Goal: Task Accomplishment & Management: Complete application form

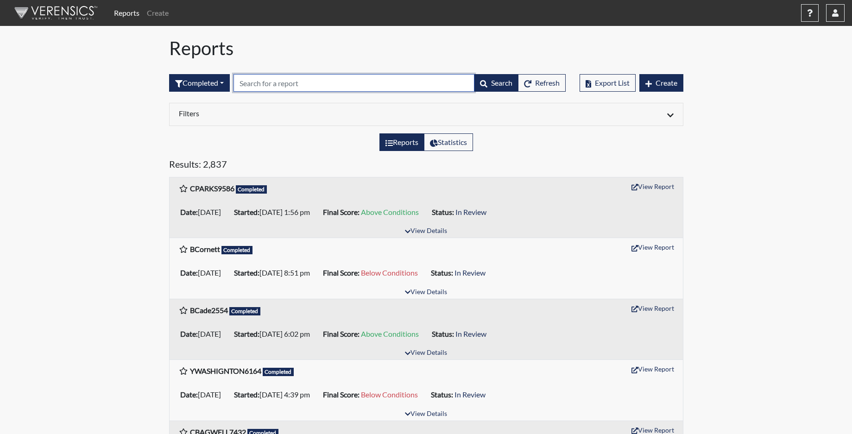
click at [261, 83] on input "text" at bounding box center [353, 83] width 241 height 18
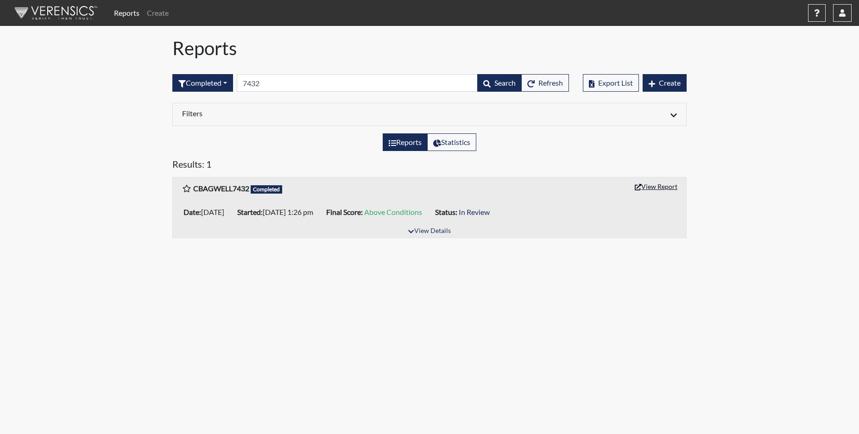
click at [644, 190] on button "View Report" at bounding box center [655, 186] width 51 height 14
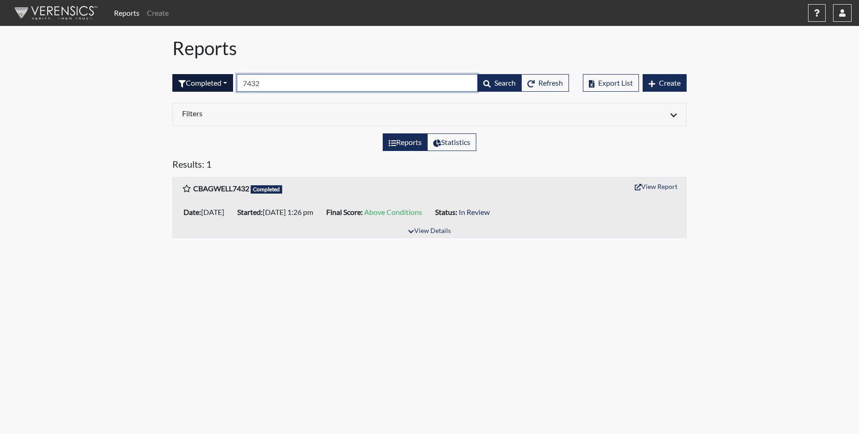
drag, startPoint x: 267, startPoint y: 77, endPoint x: 235, endPoint y: 77, distance: 32.4
click at [235, 77] on form "Completed All Created Sent by email In Progress Declined Completed 7432 Search …" at bounding box center [370, 83] width 396 height 18
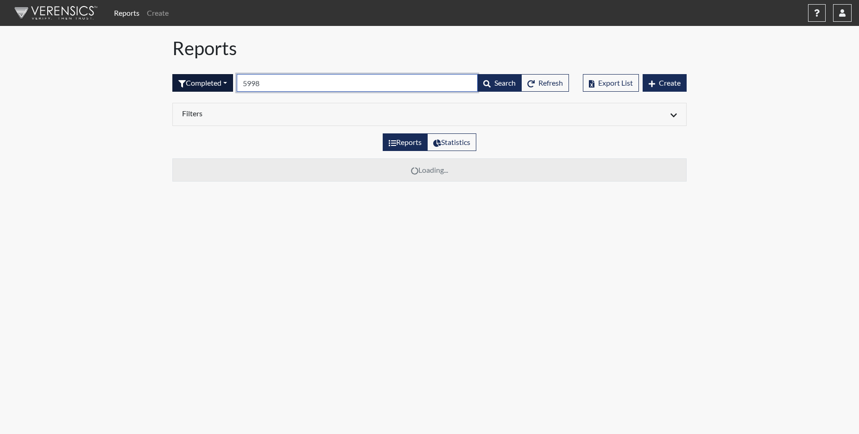
type input "5998"
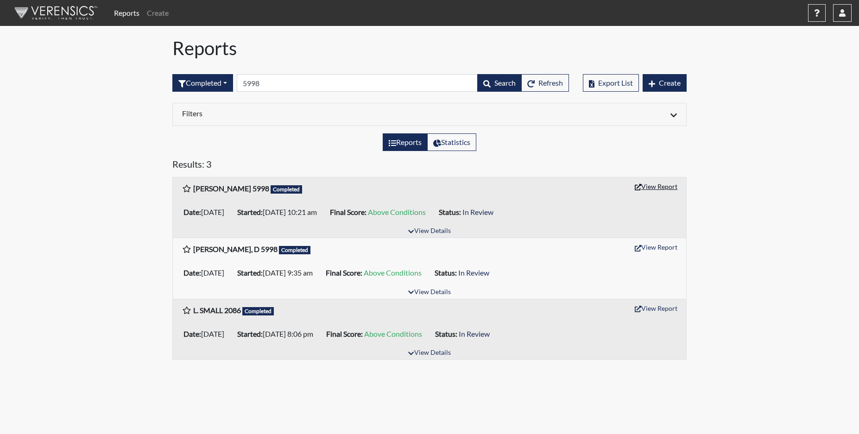
click at [667, 190] on button "View Report" at bounding box center [655, 186] width 51 height 14
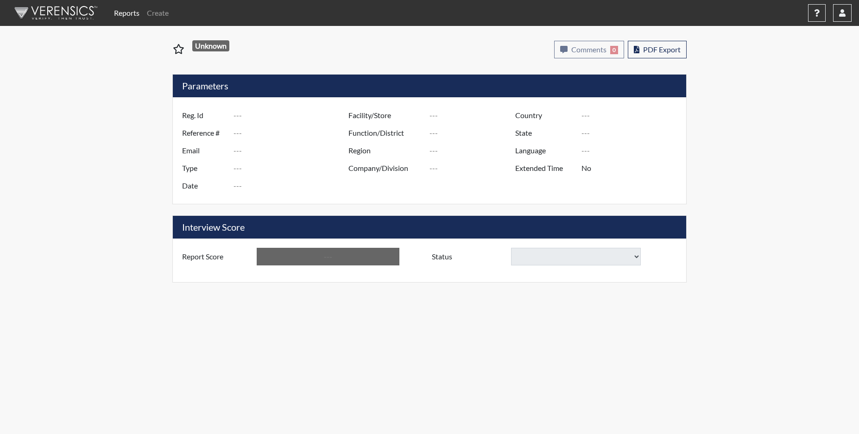
type input "CBAGWELL7432"
type input "51469"
type input "BAGWELLCN@GMAIL.COM"
type input "Corrections Pre-Employment"
type input "Sep 25, 2025"
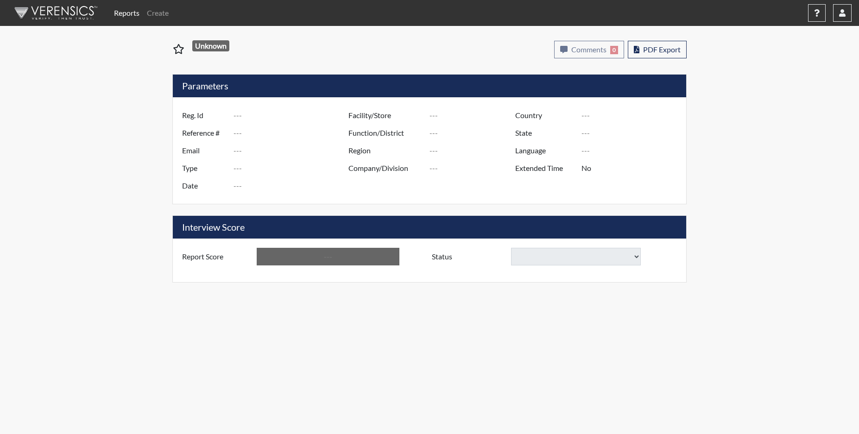
type input "[PERSON_NAME]"
type input "[GEOGRAPHIC_DATA]"
type input "[US_STATE]"
type input "English"
type input "Yes"
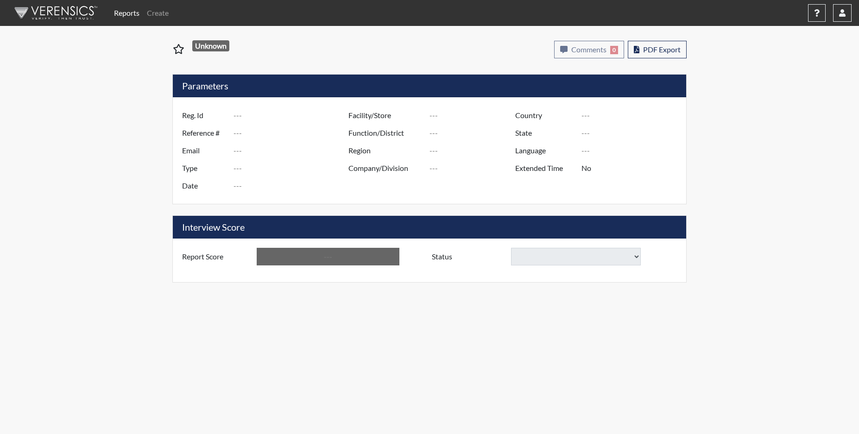
type input "Above Conditions"
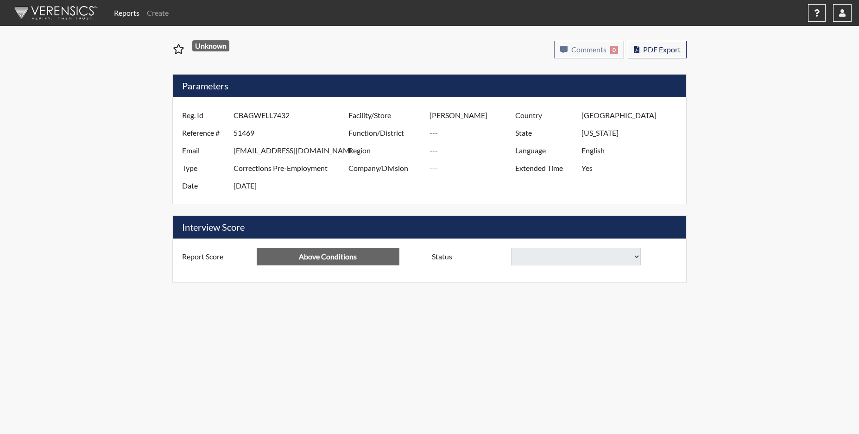
select select
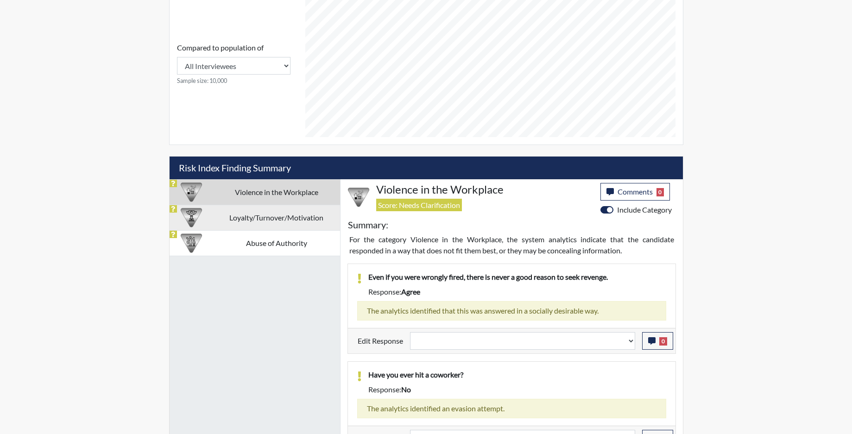
scroll to position [462, 0]
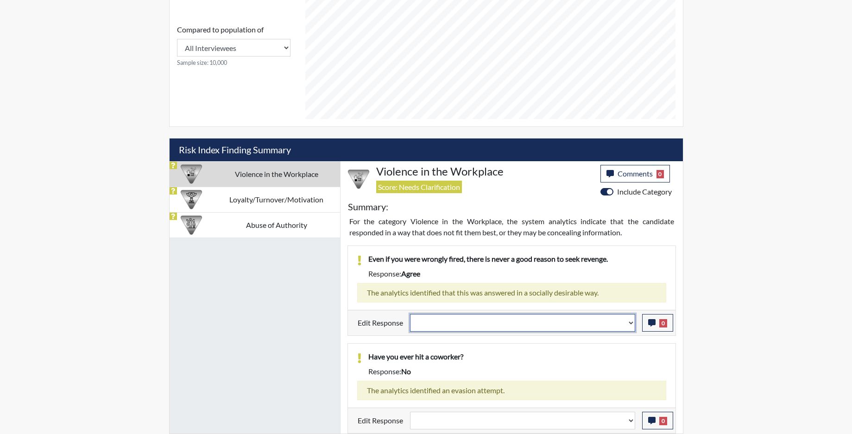
click at [630, 328] on select "Question is not relevant. Results will be updated. Reasonable explanation provi…" at bounding box center [522, 323] width 225 height 18
select select "reasonable-explanation-provided"
click at [410, 314] on select "Question is not relevant. Results will be updated. Reasonable explanation provi…" at bounding box center [522, 323] width 225 height 18
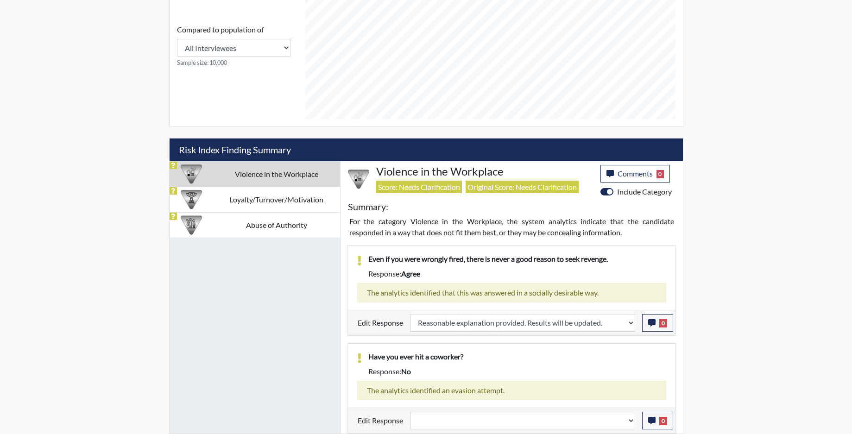
scroll to position [154, 385]
click at [626, 426] on select "Question is not relevant. Results will be updated. Reasonable explanation provi…" at bounding box center [522, 421] width 225 height 18
select select "reasonable-explanation-provided"
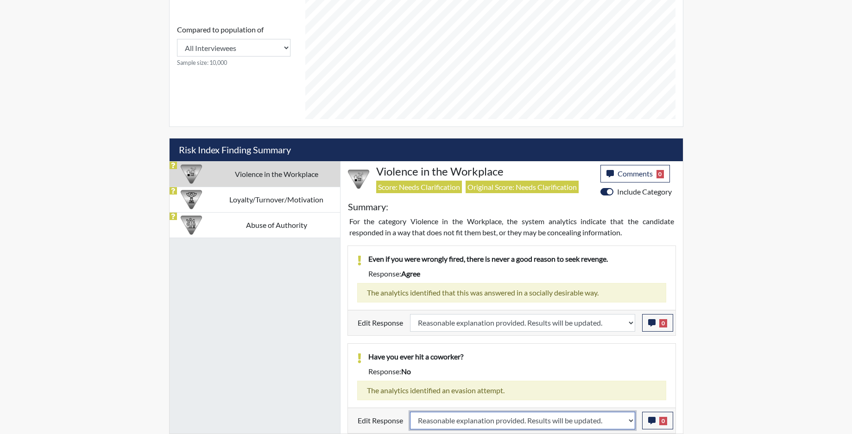
click at [410, 412] on select "Question is not relevant. Results will be updated. Reasonable explanation provi…" at bounding box center [522, 421] width 225 height 18
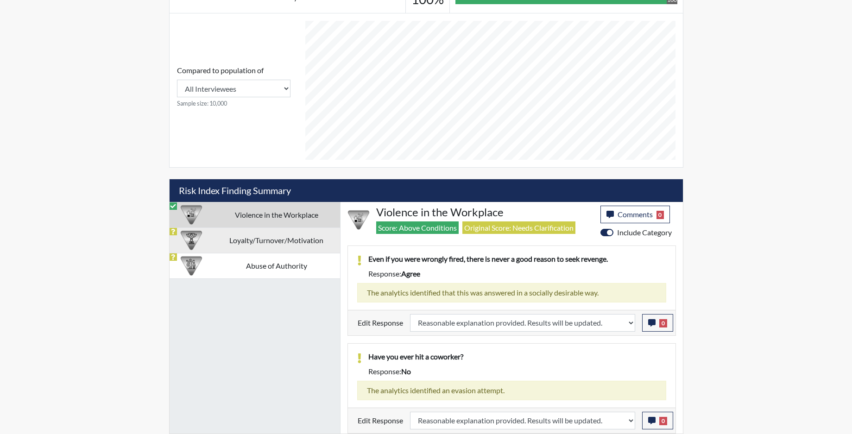
click at [275, 239] on td "Loyalty/Turnover/Motivation" at bounding box center [276, 239] width 127 height 25
select select
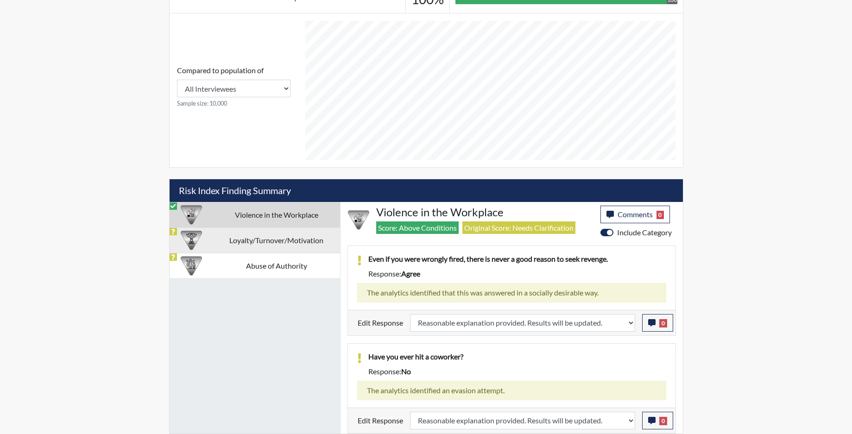
select select
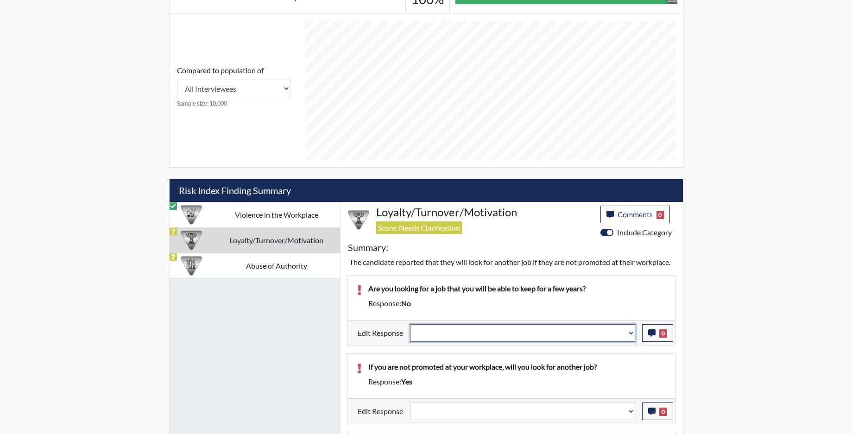
click at [632, 342] on select "Question is not relevant. Results will be updated. Reasonable explanation provi…" at bounding box center [522, 333] width 225 height 18
select select "reasonable-explanation-provided"
click at [410, 335] on select "Question is not relevant. Results will be updated. Reasonable explanation provi…" at bounding box center [522, 333] width 225 height 18
select select
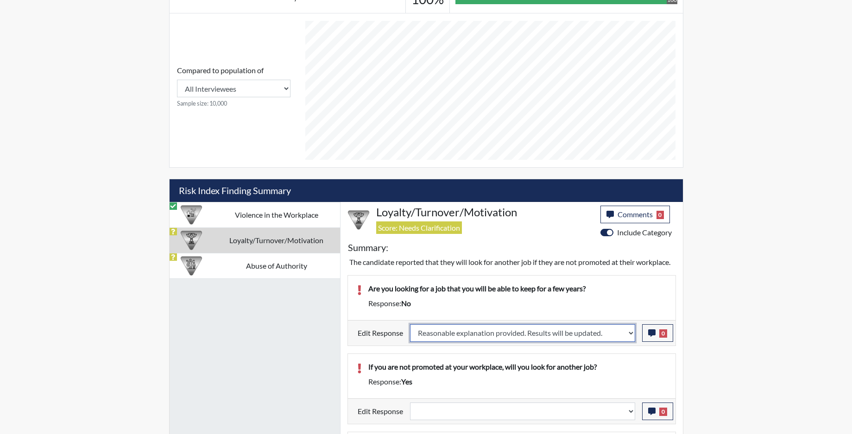
select select
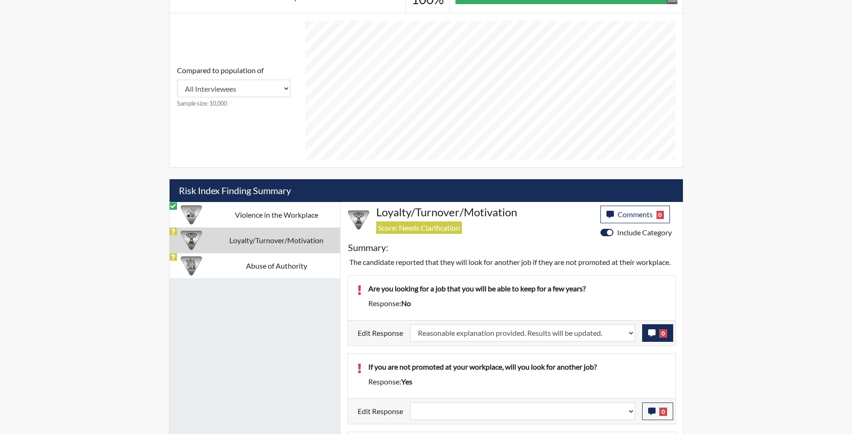
select select
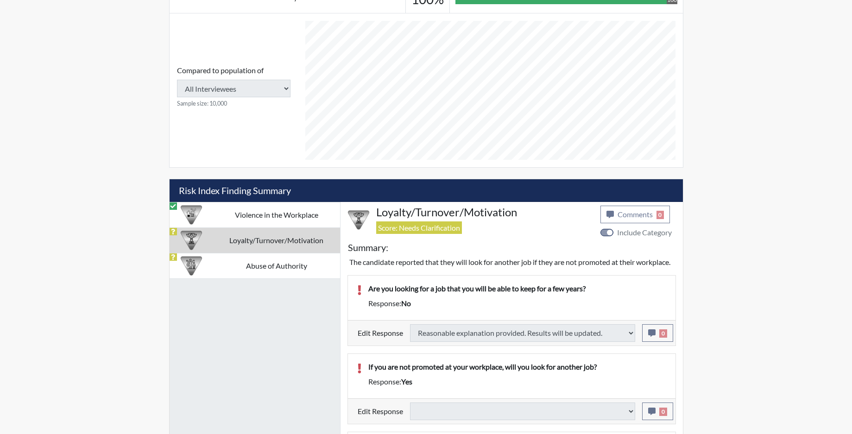
select select
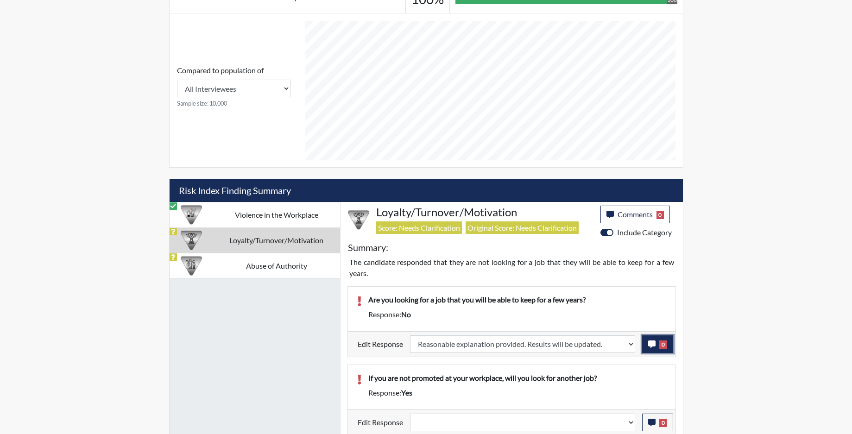
click at [649, 347] on icon "button" at bounding box center [651, 343] width 7 height 7
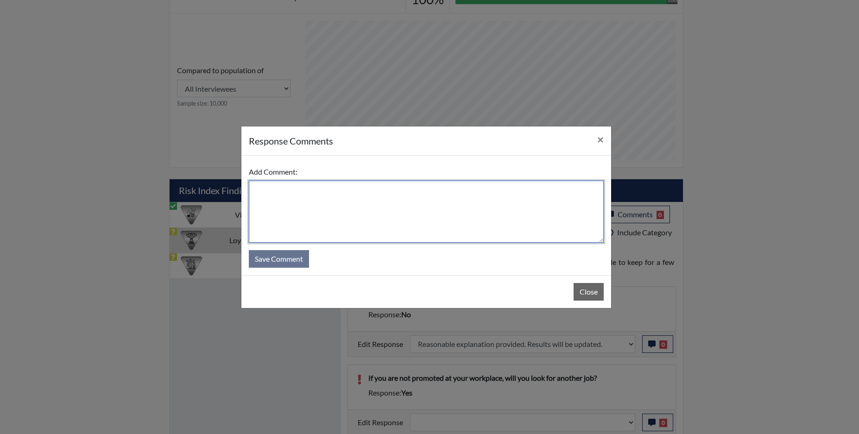
click at [435, 215] on textarea at bounding box center [426, 212] width 355 height 62
type textarea "app looking to go to nursing school"
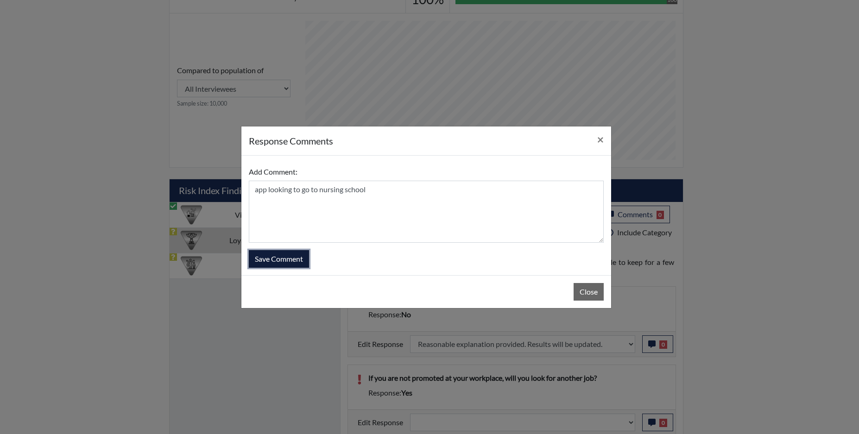
click at [287, 259] on button "Save Comment" at bounding box center [279, 259] width 60 height 18
select select
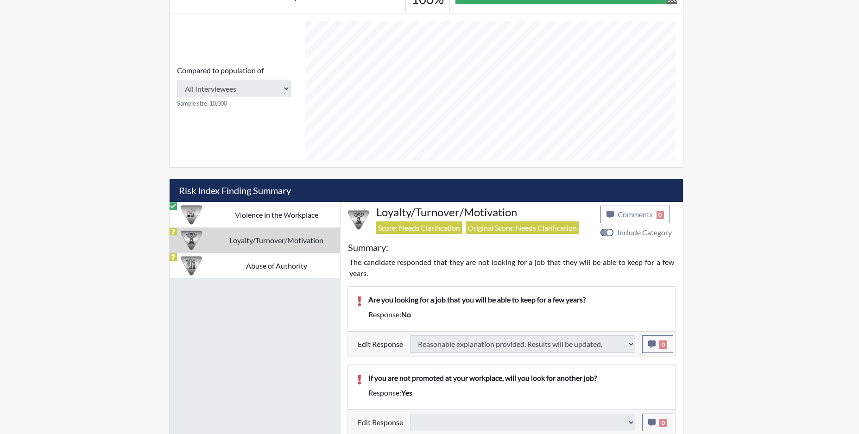
select select
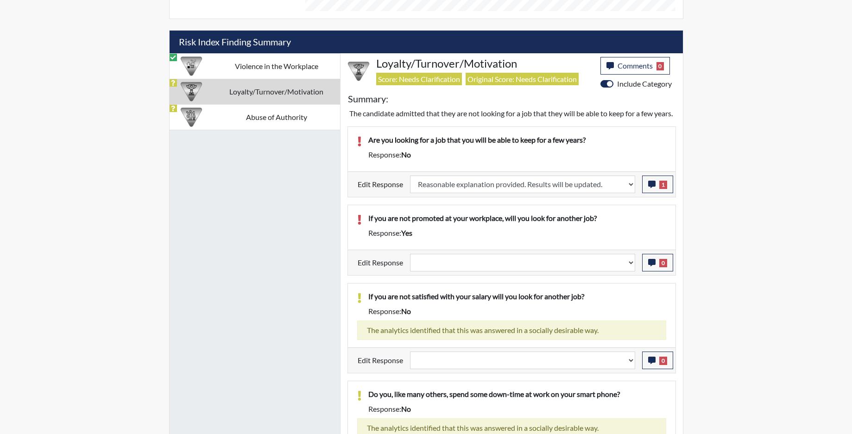
scroll to position [607, 0]
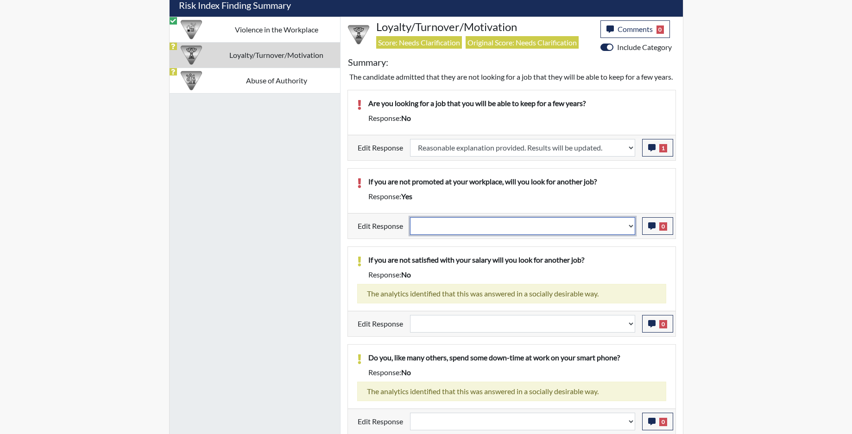
click at [632, 235] on select "Question is not relevant. Results will be updated. Reasonable explanation provi…" at bounding box center [522, 226] width 225 height 18
select select "reasonable-explanation-provided"
click at [410, 228] on select "Question is not relevant. Results will be updated. Reasonable explanation provi…" at bounding box center [522, 226] width 225 height 18
select select
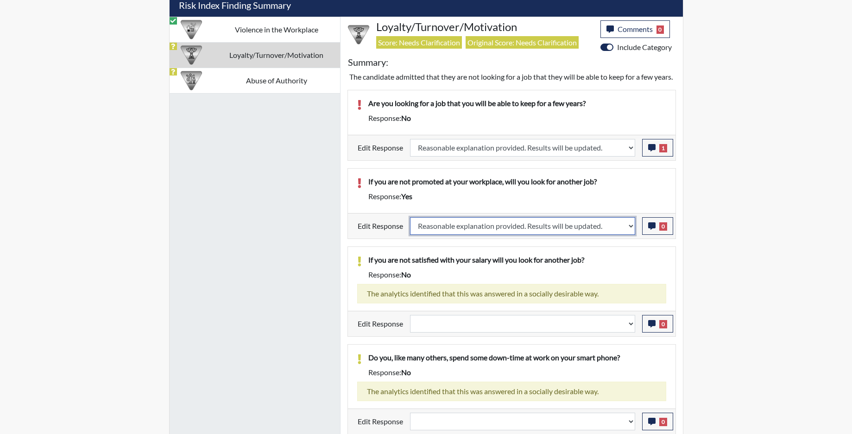
select select
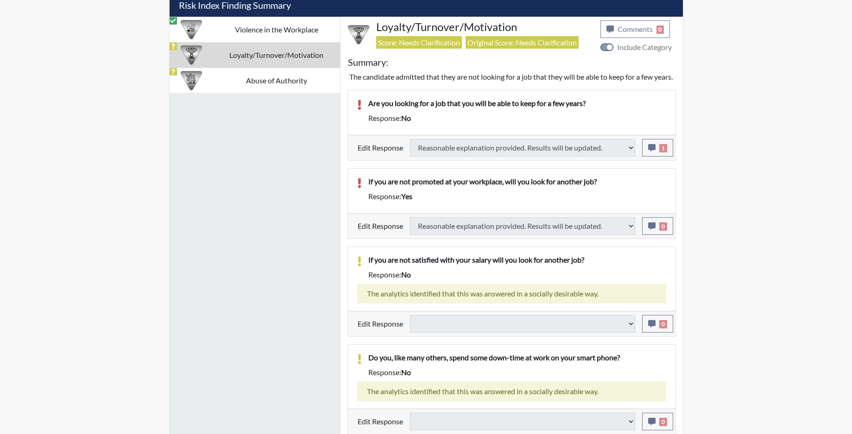
select select
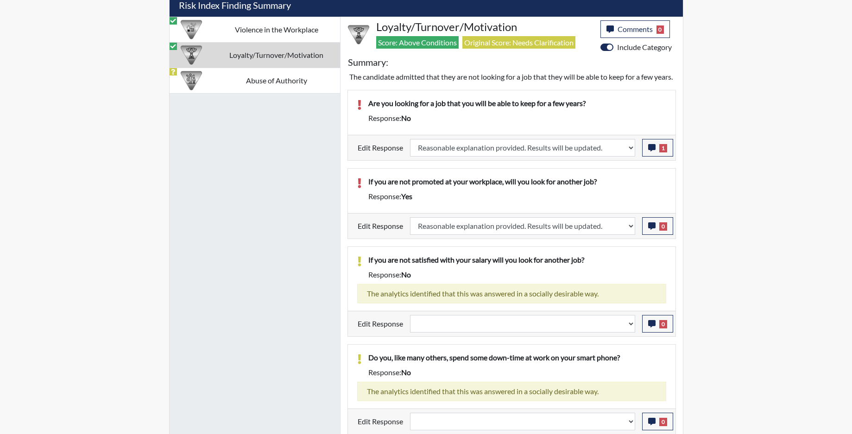
scroll to position [154, 385]
click at [631, 333] on select "Question is not relevant. Results will be updated. Reasonable explanation provi…" at bounding box center [522, 324] width 225 height 18
select select "reasonable-explanation-provided"
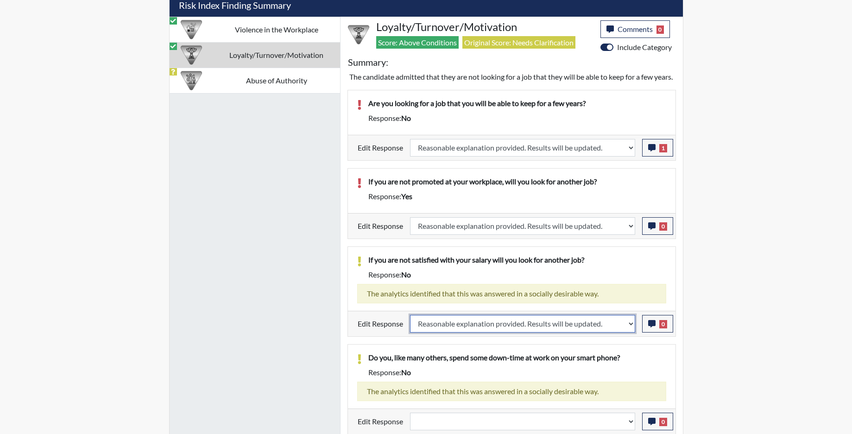
click at [410, 326] on select "Question is not relevant. Results will be updated. Reasonable explanation provi…" at bounding box center [522, 324] width 225 height 18
select select
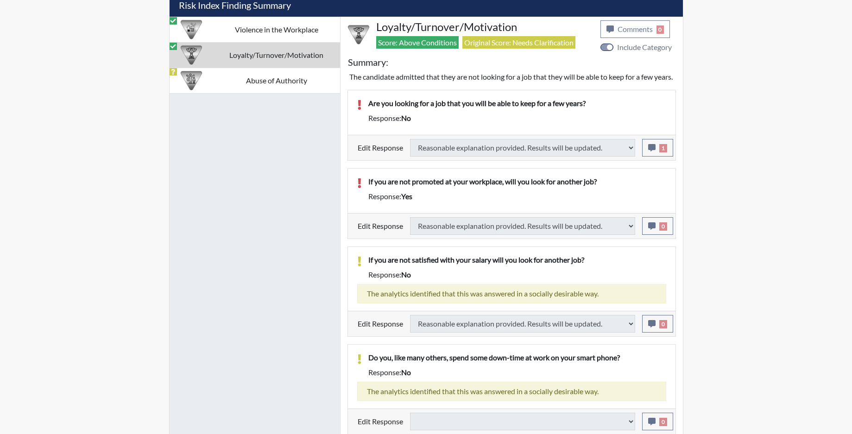
select select
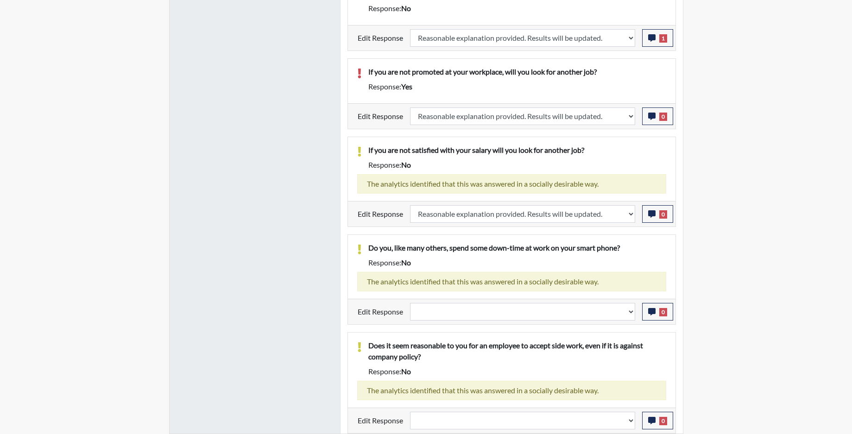
scroll to position [728, 0]
click at [629, 317] on select "Question is not relevant. Results will be updated. Reasonable explanation provi…" at bounding box center [522, 312] width 225 height 18
select select "reasonable-explanation-provided"
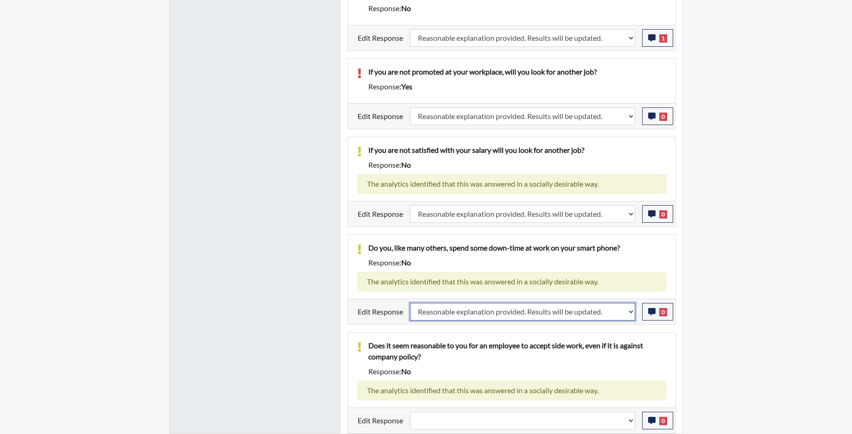
click at [410, 303] on select "Question is not relevant. Results will be updated. Reasonable explanation provi…" at bounding box center [522, 312] width 225 height 18
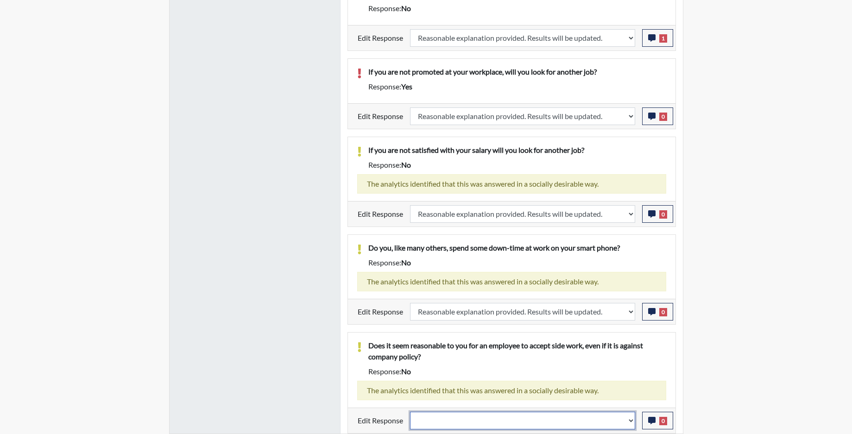
click at [629, 419] on select "Question is not relevant. Results will be updated. Reasonable explanation provi…" at bounding box center [522, 421] width 225 height 18
select select "reasonable-explanation-provided"
click at [410, 412] on select "Question is not relevant. Results will be updated. Reasonable explanation provi…" at bounding box center [522, 421] width 225 height 18
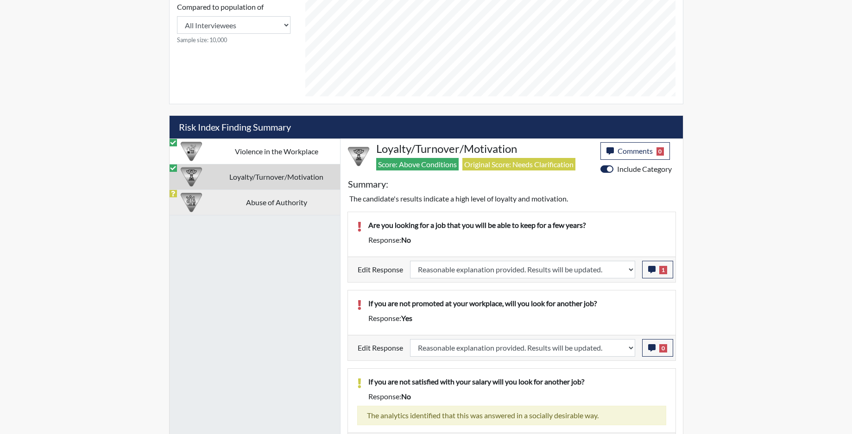
click at [214, 198] on td "Abuse of Authority" at bounding box center [276, 201] width 127 height 25
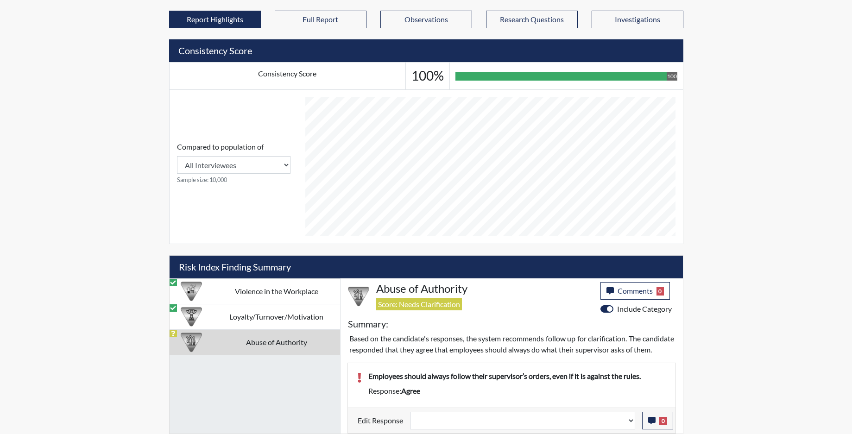
scroll to position [356, 0]
click at [636, 427] on div "Question is not relevant. Results will be updated. Reasonable explanation provi…" at bounding box center [522, 421] width 239 height 18
click at [634, 426] on select "Question is not relevant. Results will be updated. Reasonable explanation provi…" at bounding box center [522, 421] width 225 height 18
select select "reasonable-explanation-provided"
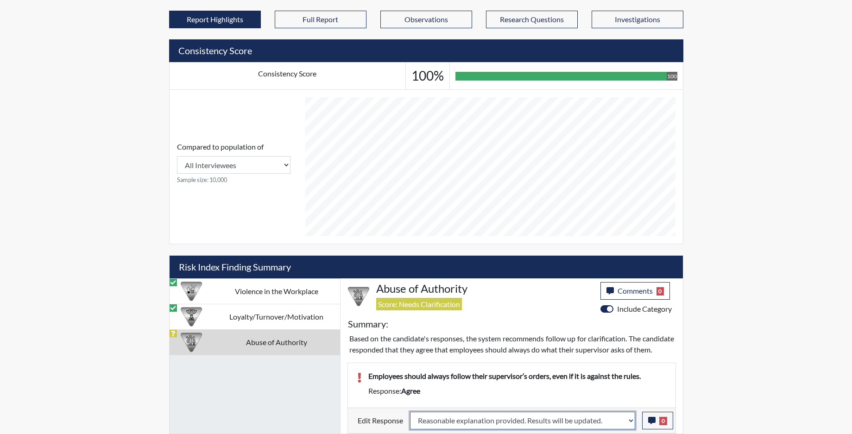
click at [410, 412] on select "Question is not relevant. Results will be updated. Reasonable explanation provi…" at bounding box center [522, 421] width 225 height 18
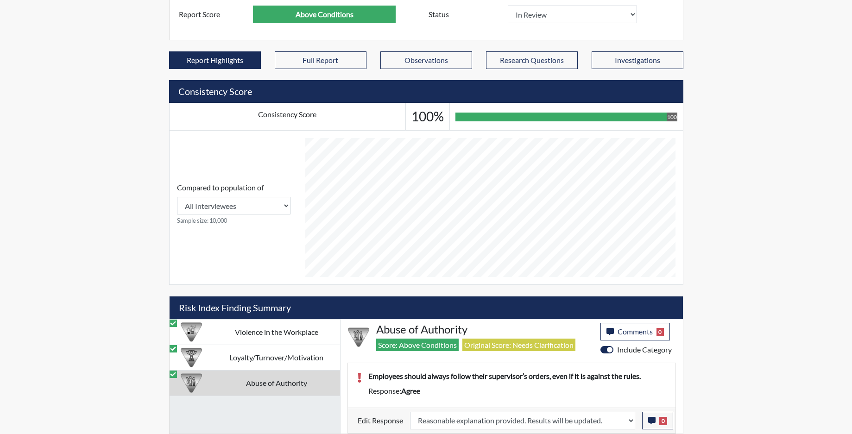
scroll to position [154, 385]
click at [649, 421] on icon "button" at bounding box center [651, 420] width 7 height 7
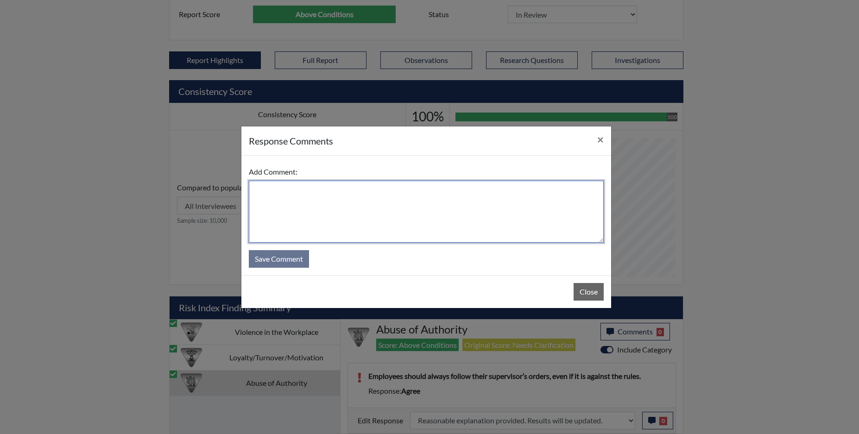
click at [338, 195] on textarea at bounding box center [426, 212] width 355 height 62
type textarea "app disagrees"
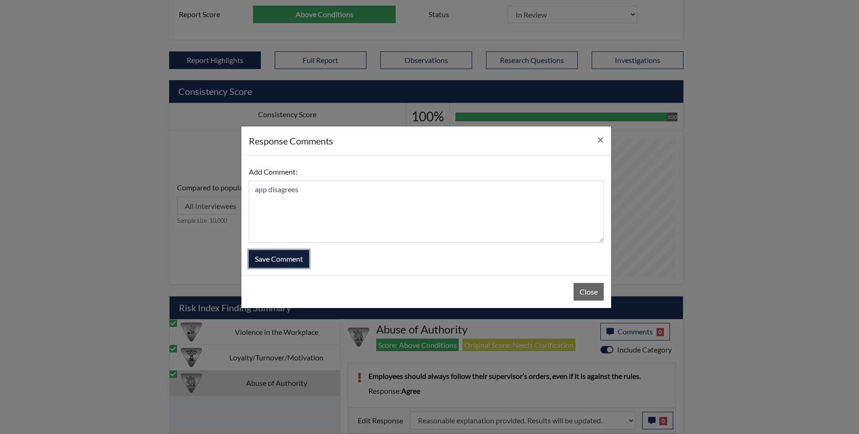
click at [265, 262] on button "Save Comment" at bounding box center [279, 259] width 60 height 18
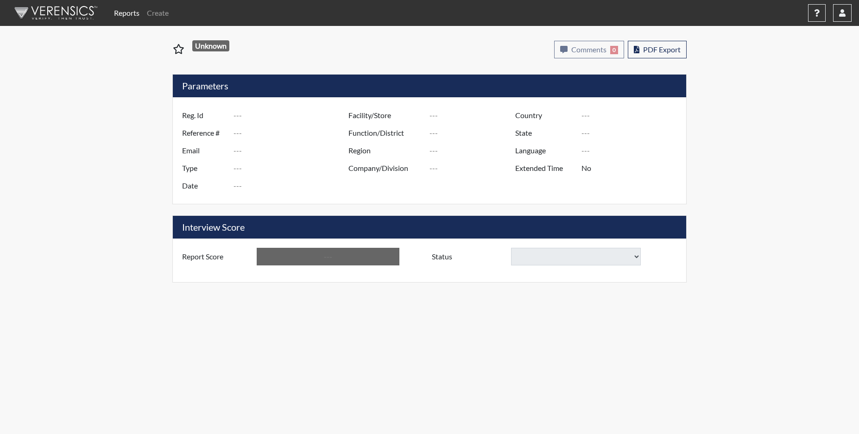
type input "[PERSON_NAME] 5998"
type input "51460"
type input "djohnson121791@gmail.com"
type input "Corrections Pre-Employment"
type input "Sep 25, 2025"
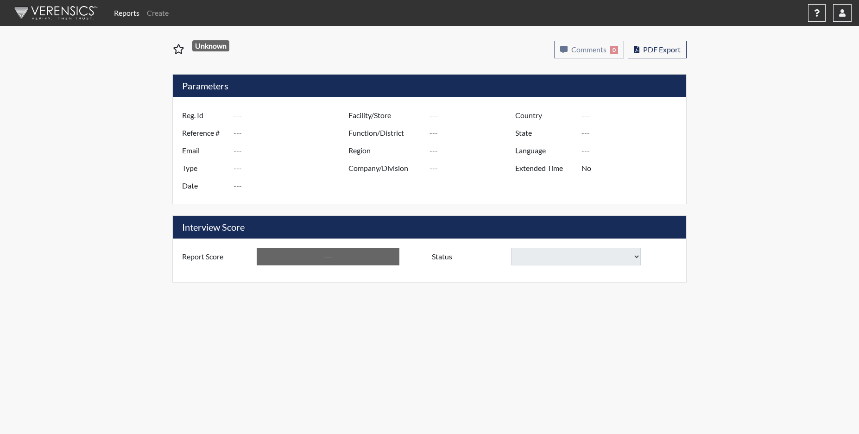
type input "[PERSON_NAME]"
type input "[GEOGRAPHIC_DATA]"
type input "[US_STATE]"
type input "English"
type input "Yes"
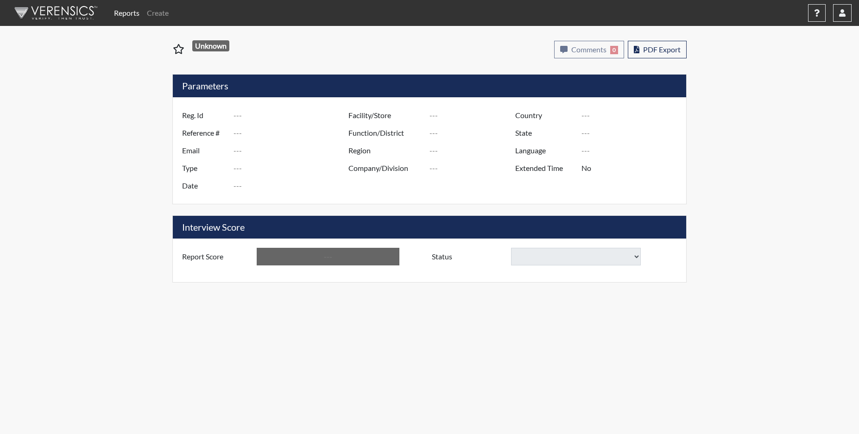
type input "Above Conditions"
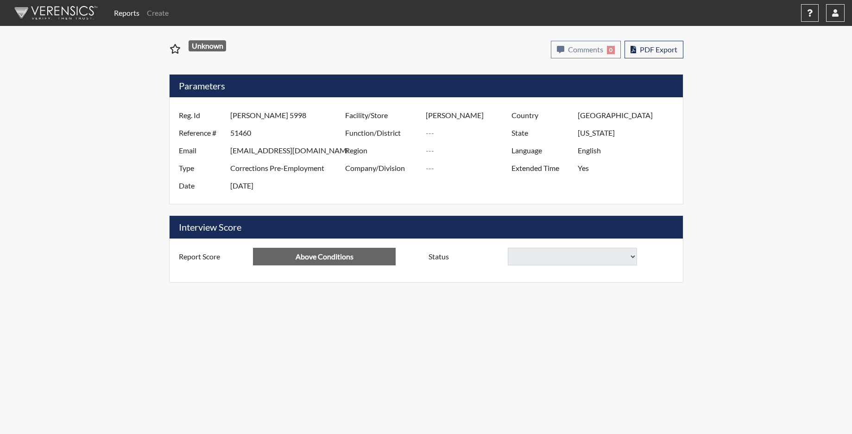
select select
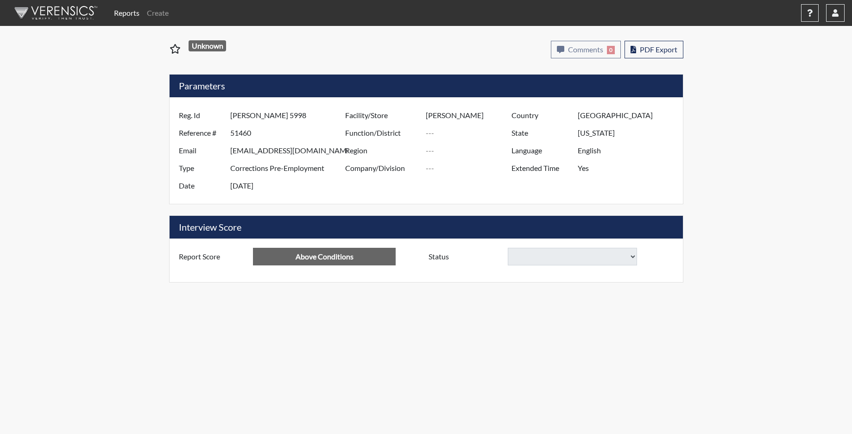
select select
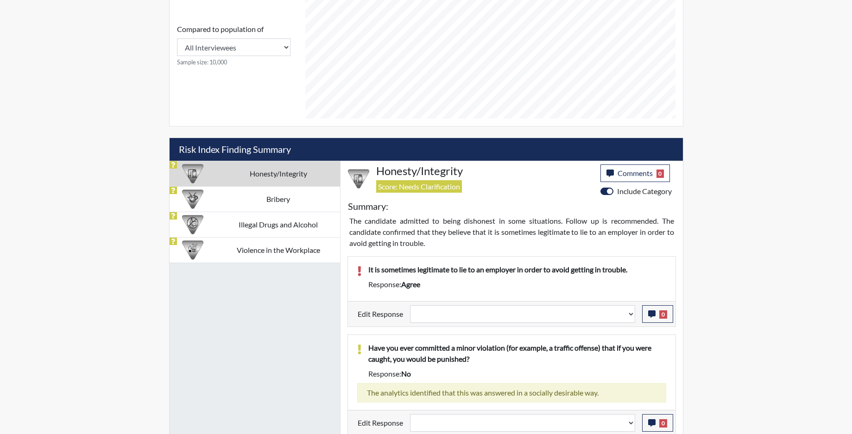
scroll to position [463, 0]
click at [632, 318] on select "Question is not relevant. Results will be updated. Reasonable explanation provi…" at bounding box center [522, 314] width 225 height 18
select select "reasonable-explanation-provided"
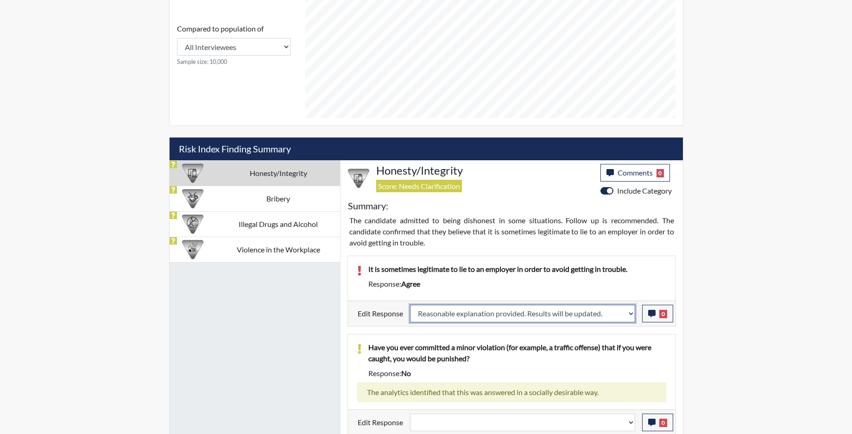
click at [410, 305] on select "Question is not relevant. Results will be updated. Reasonable explanation provi…" at bounding box center [522, 314] width 225 height 18
select select
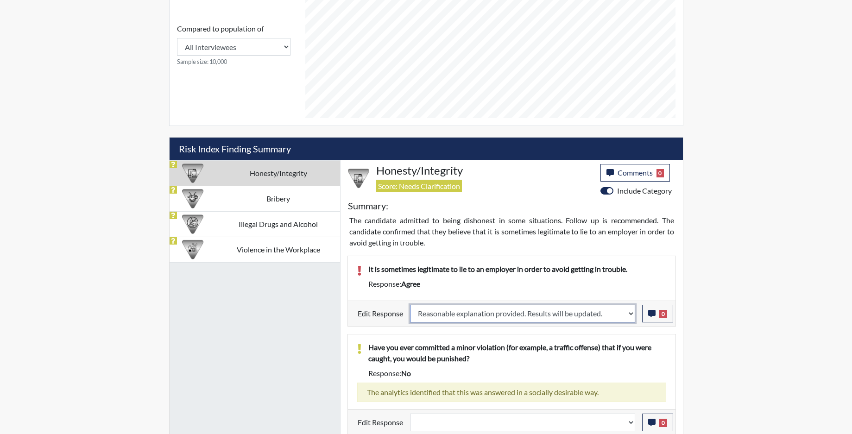
select select
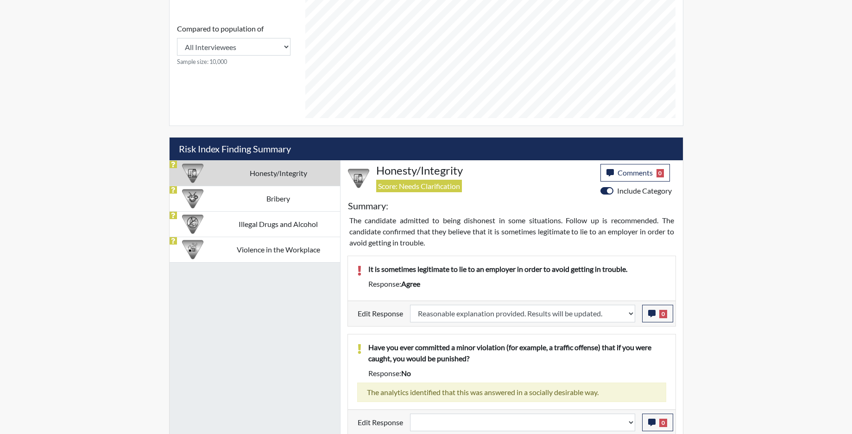
select select
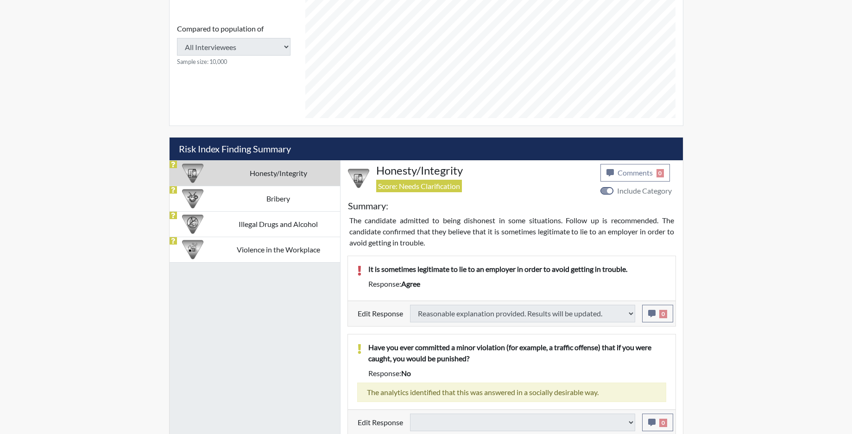
select select
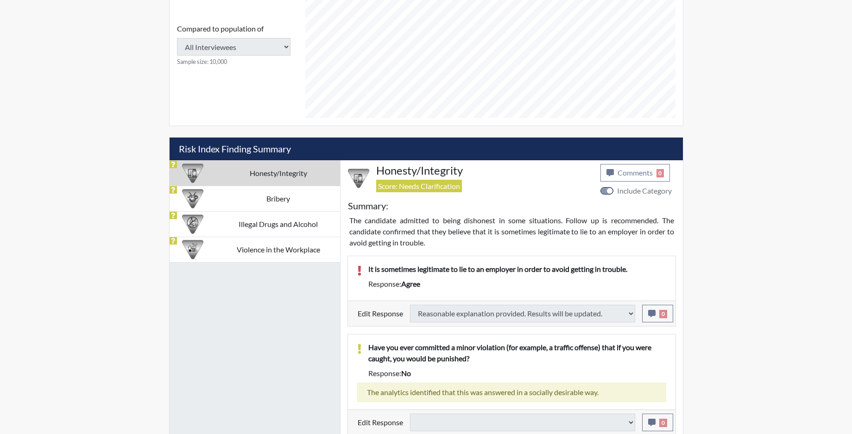
select select
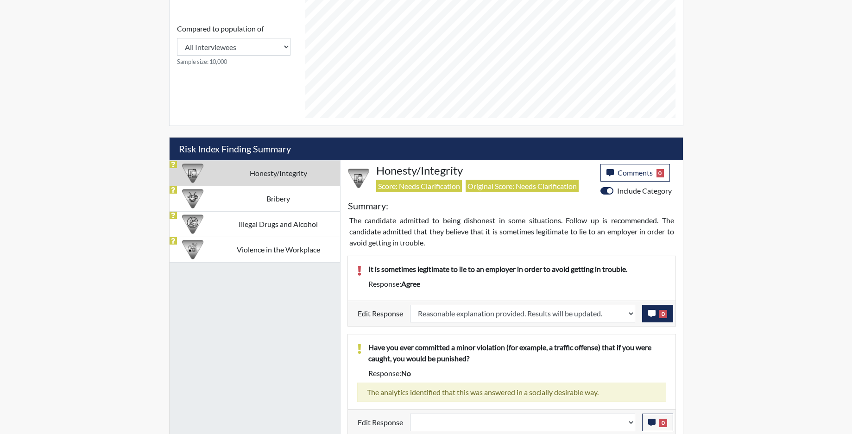
scroll to position [154, 385]
click at [650, 316] on icon "button" at bounding box center [651, 313] width 7 height 7
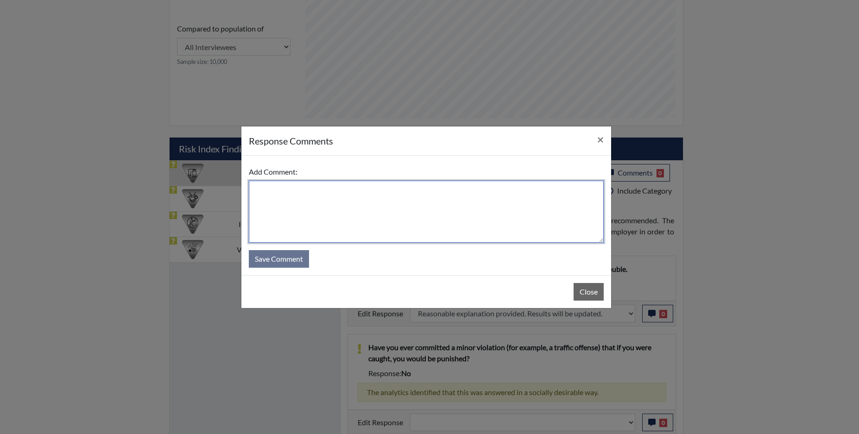
click at [358, 206] on textarea at bounding box center [426, 212] width 355 height 62
type textarea "app disagrees"
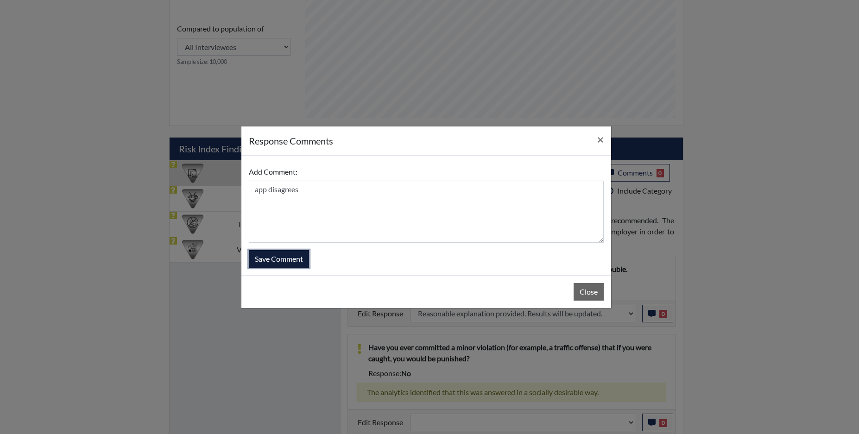
click at [278, 264] on button "Save Comment" at bounding box center [279, 259] width 60 height 18
select select
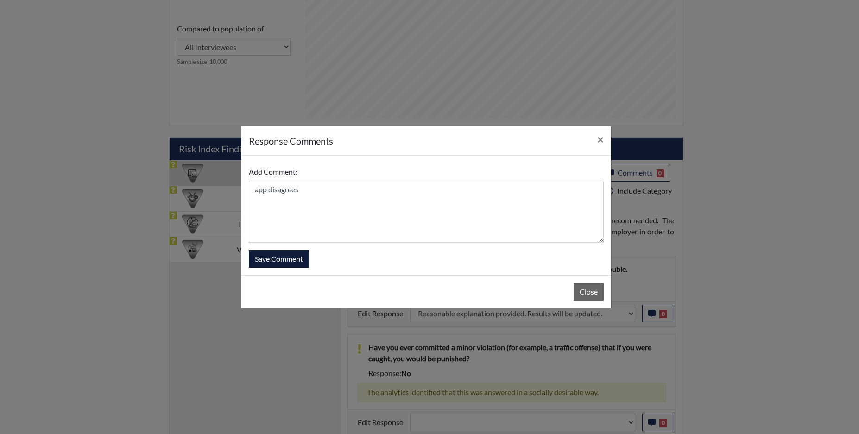
select select
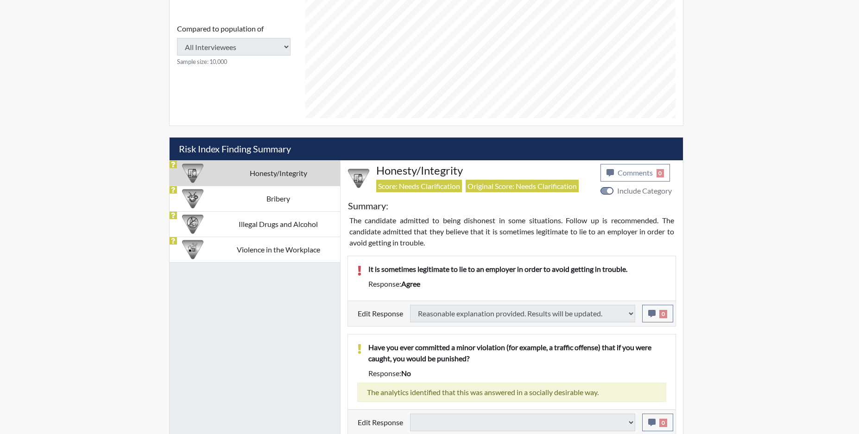
select select
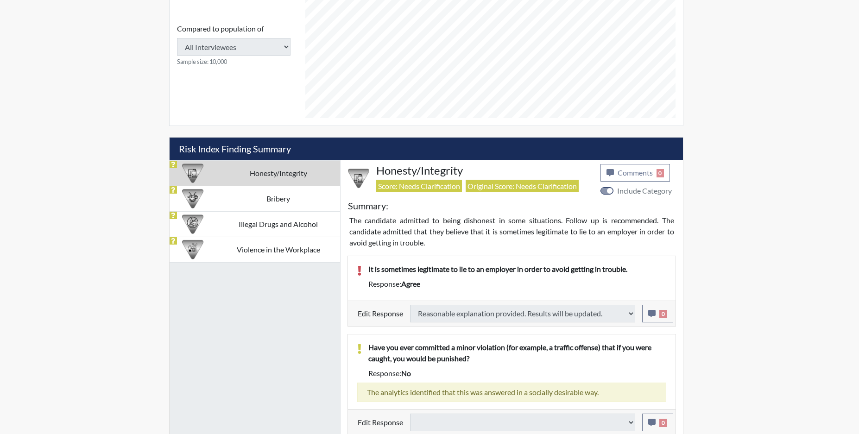
select select
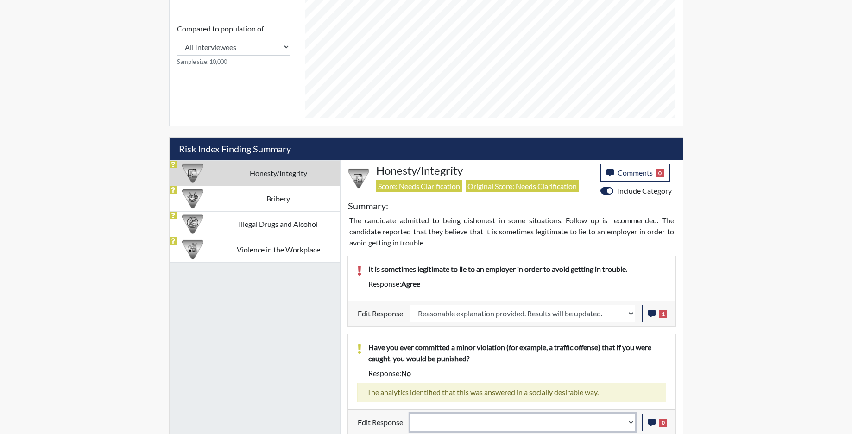
click at [630, 426] on select "Question is not relevant. Results will be updated. Reasonable explanation provi…" at bounding box center [522, 423] width 225 height 18
select select "reasonable-explanation-provided"
click at [410, 414] on select "Question is not relevant. Results will be updated. Reasonable explanation provi…" at bounding box center [522, 423] width 225 height 18
select select
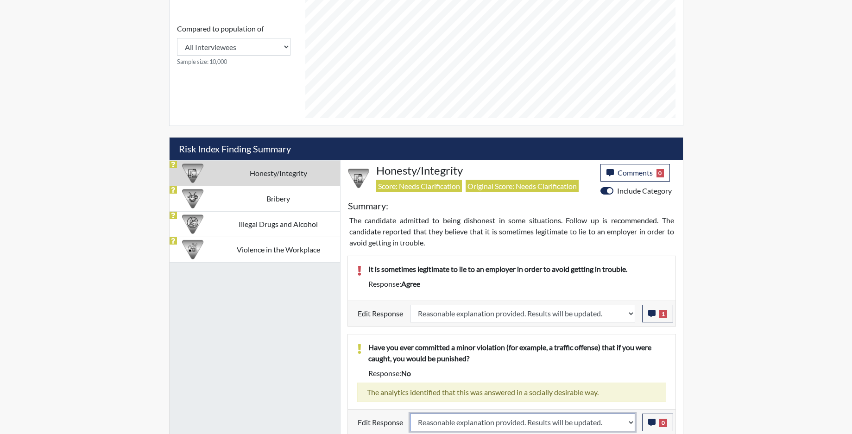
select select
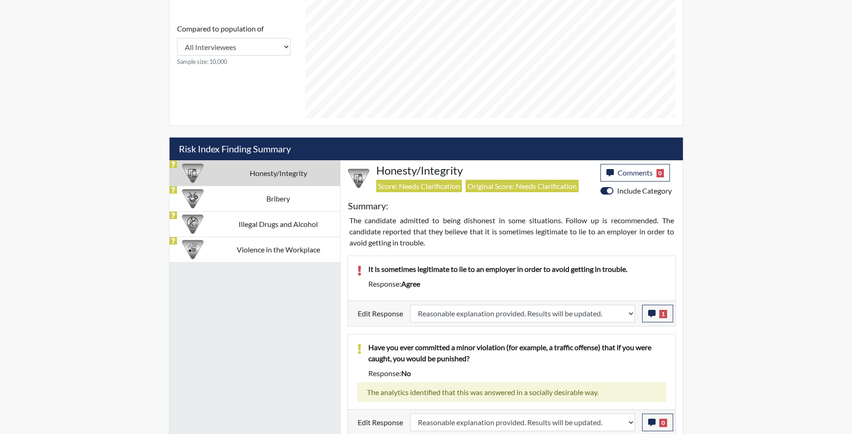
select select
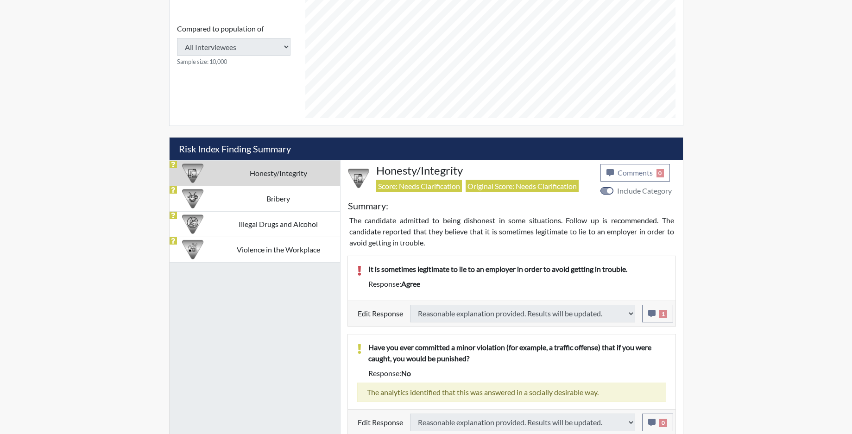
select select
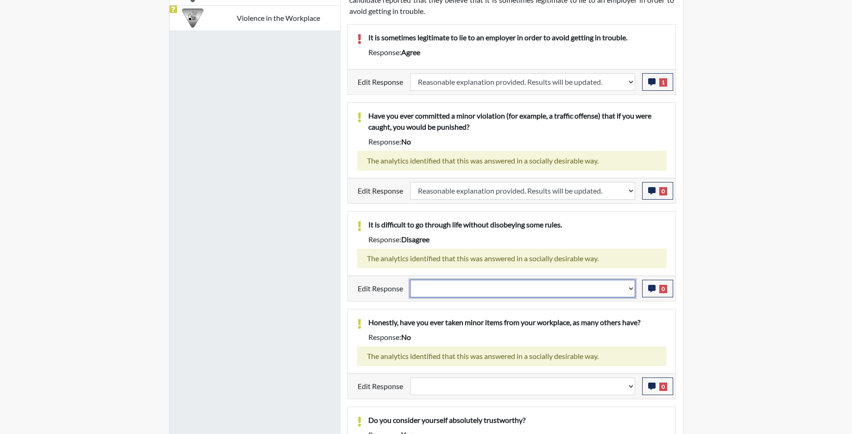
click at [631, 292] on select "Question is not relevant. Results will be updated. Reasonable explanation provi…" at bounding box center [522, 289] width 225 height 18
select select "reasonable-explanation-provided"
click at [410, 280] on select "Question is not relevant. Results will be updated. Reasonable explanation provi…" at bounding box center [522, 289] width 225 height 18
select select
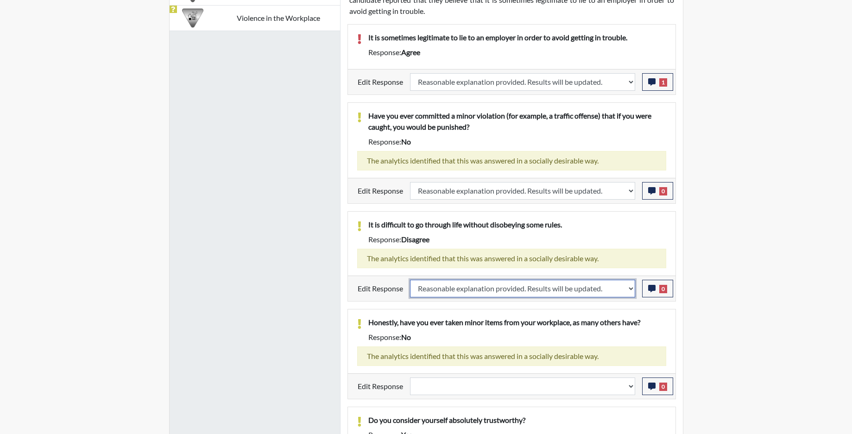
select select
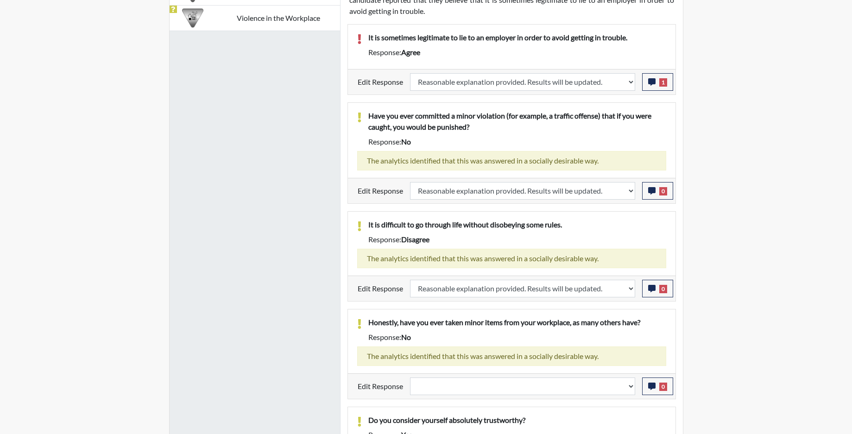
select select
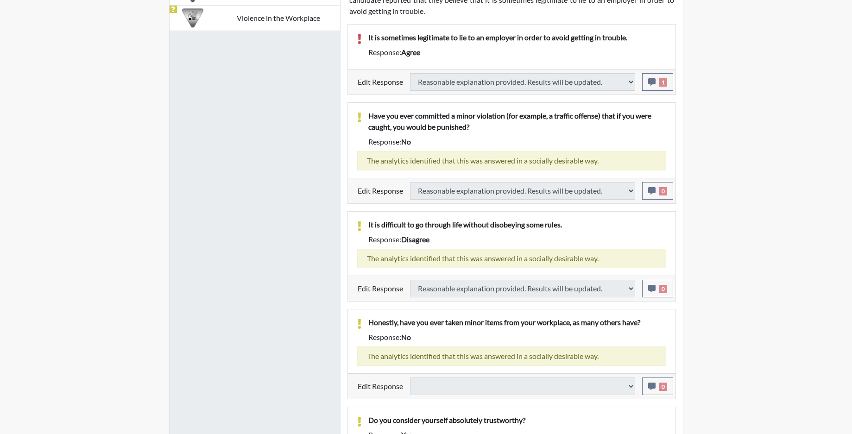
select select
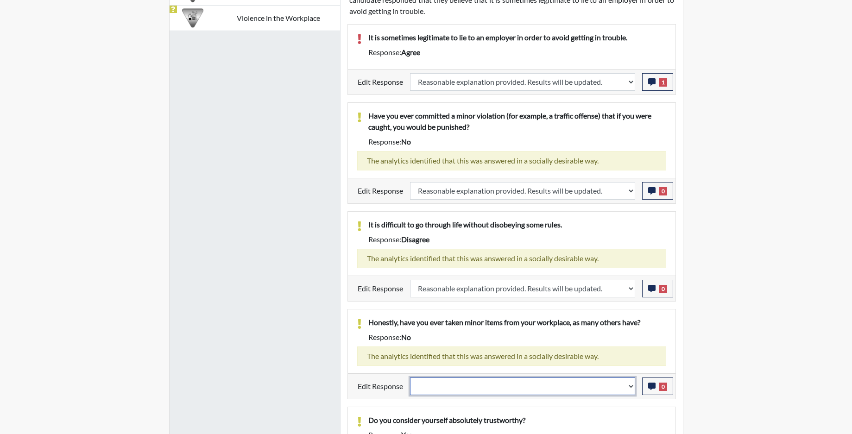
click at [630, 388] on select "Question is not relevant. Results will be updated. Reasonable explanation provi…" at bounding box center [522, 386] width 225 height 18
select select "reasonable-explanation-provided"
click at [410, 377] on select "Question is not relevant. Results will be updated. Reasonable explanation provi…" at bounding box center [522, 386] width 225 height 18
select select
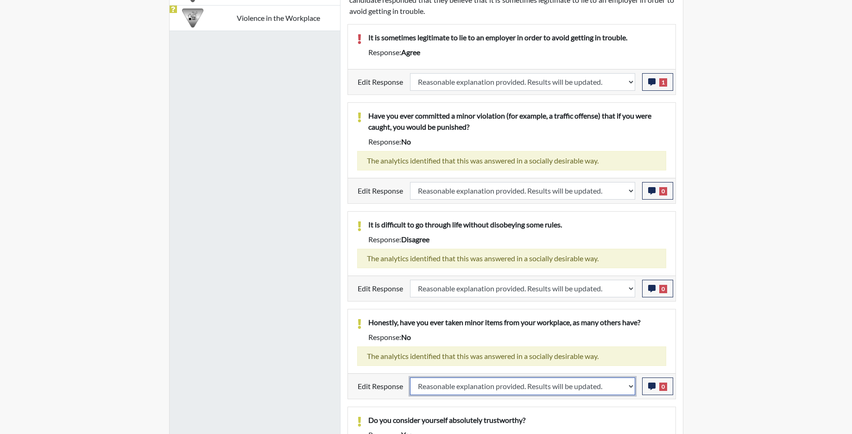
select select
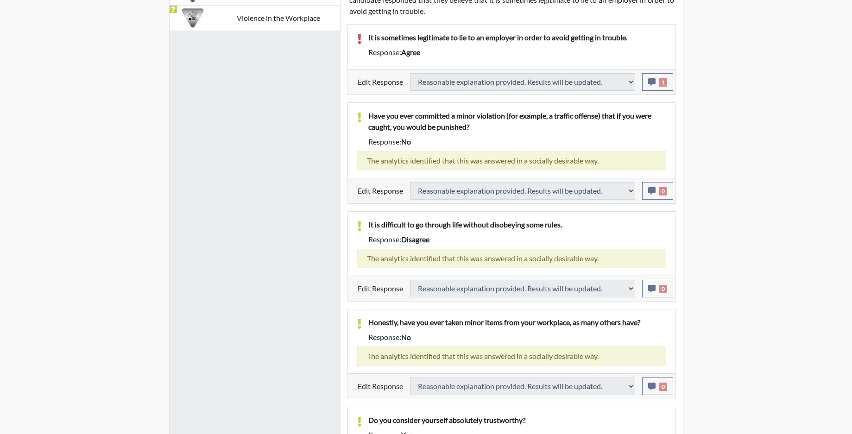
select select
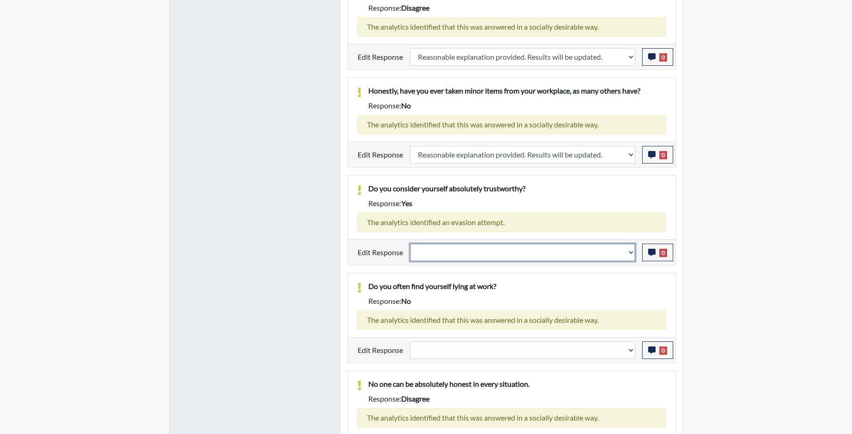
click at [624, 251] on select "Question is not relevant. Results will be updated. Reasonable explanation provi…" at bounding box center [522, 253] width 225 height 18
select select "reasonable-explanation-provided"
click at [410, 244] on select "Question is not relevant. Results will be updated. Reasonable explanation provi…" at bounding box center [522, 253] width 225 height 18
select select
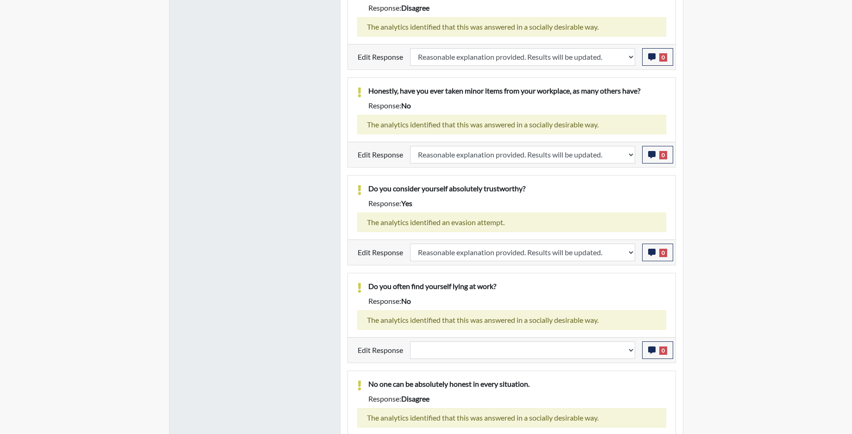
select select
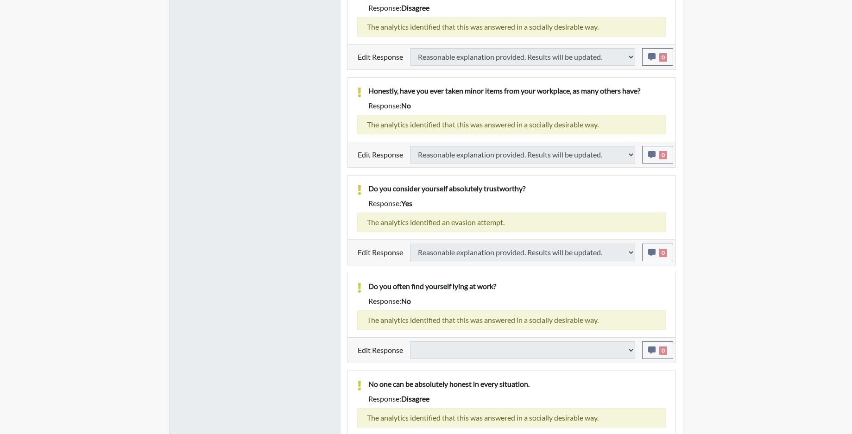
select select
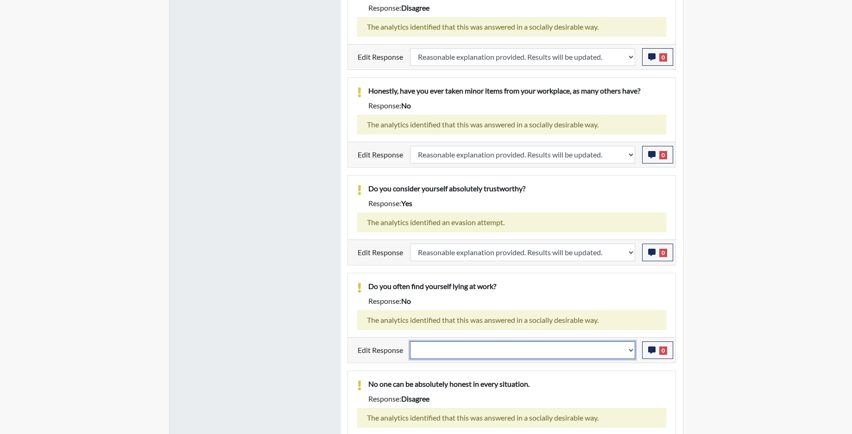
click at [633, 354] on select "Question is not relevant. Results will be updated. Reasonable explanation provi…" at bounding box center [522, 350] width 225 height 18
select select "reasonable-explanation-provided"
click at [410, 341] on select "Question is not relevant. Results will be updated. Reasonable explanation provi…" at bounding box center [522, 350] width 225 height 18
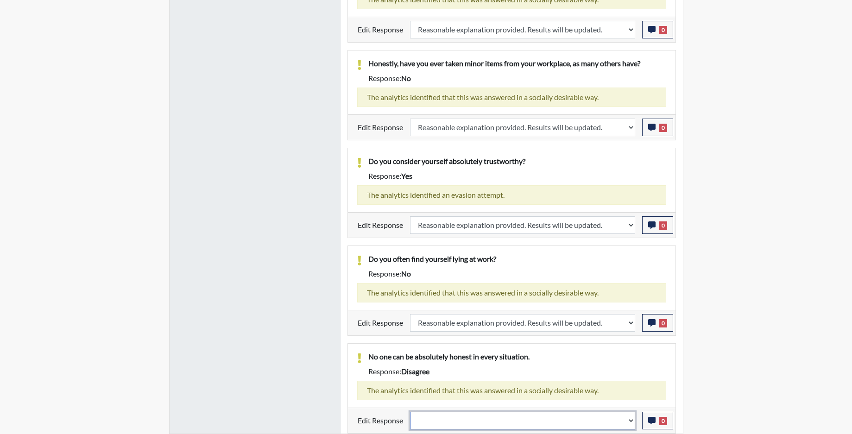
click at [630, 422] on select "Question is not relevant. Results will be updated. Reasonable explanation provi…" at bounding box center [522, 421] width 225 height 18
select select "reasonable-explanation-provided"
click at [410, 412] on select "Question is not relevant. Results will be updated. Reasonable explanation provi…" at bounding box center [522, 421] width 225 height 18
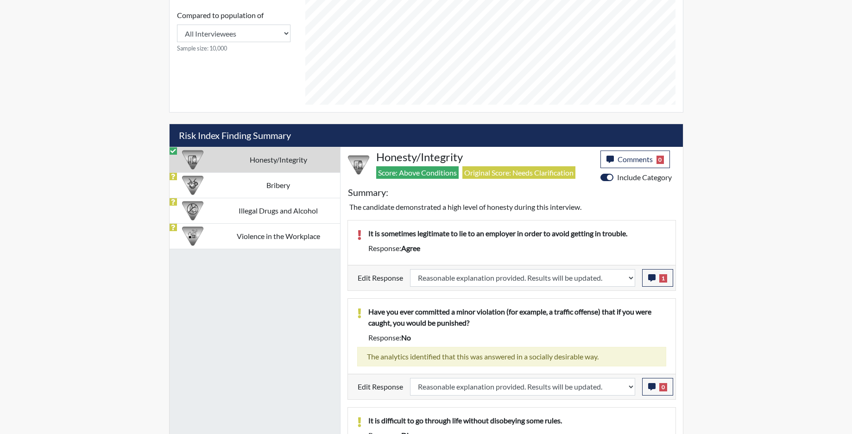
scroll to position [352, 0]
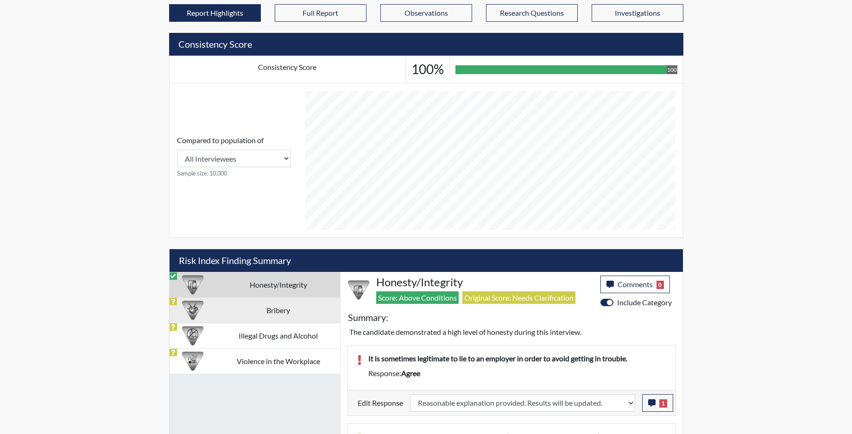
click at [269, 308] on td "Bribery" at bounding box center [277, 309] width 123 height 25
select select
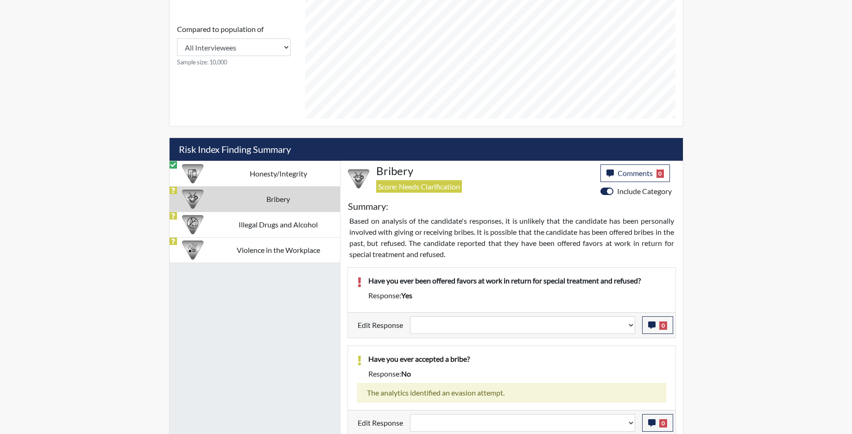
scroll to position [465, 0]
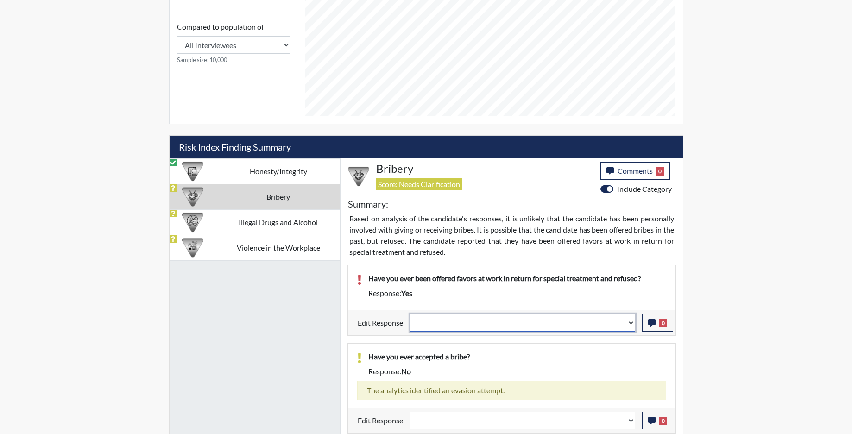
click at [630, 326] on select "Question is not relevant. Results will be updated. Reasonable explanation provi…" at bounding box center [522, 323] width 225 height 18
select select "reasonable-explanation-provided"
click at [410, 314] on select "Question is not relevant. Results will be updated. Reasonable explanation provi…" at bounding box center [522, 323] width 225 height 18
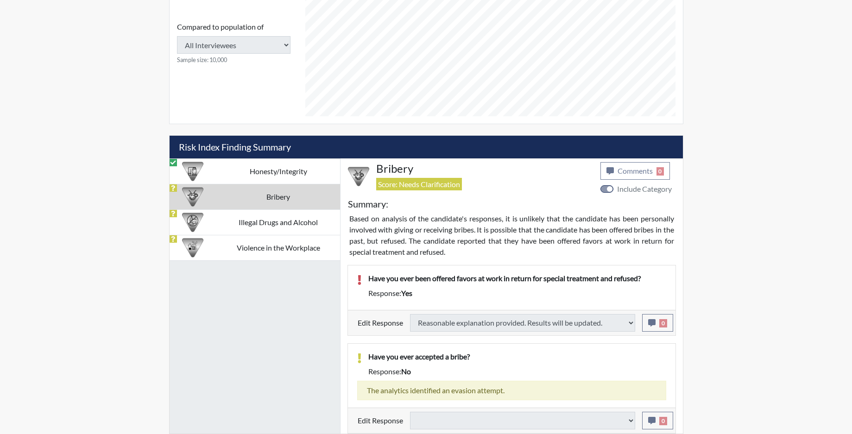
select select
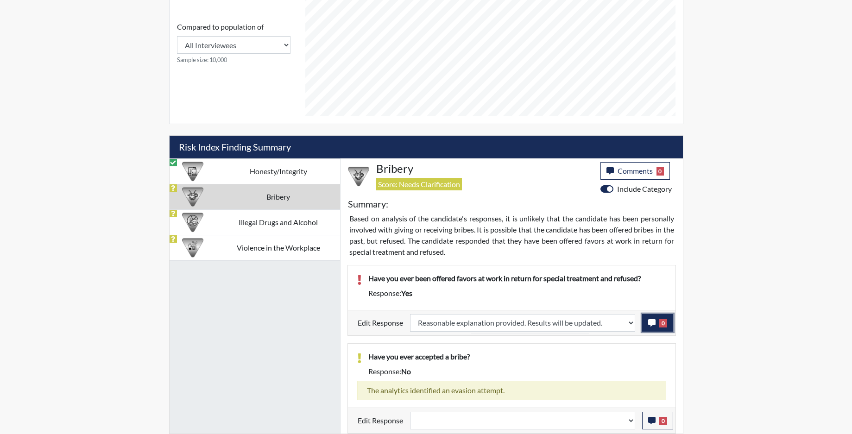
scroll to position [154, 385]
click at [652, 324] on icon "button" at bounding box center [651, 322] width 7 height 7
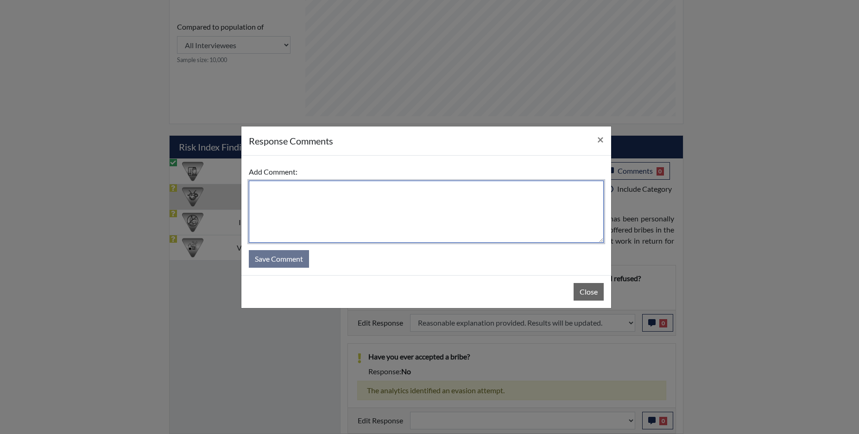
click at [367, 213] on textarea at bounding box center [426, 212] width 355 height 62
type textarea "app states no"
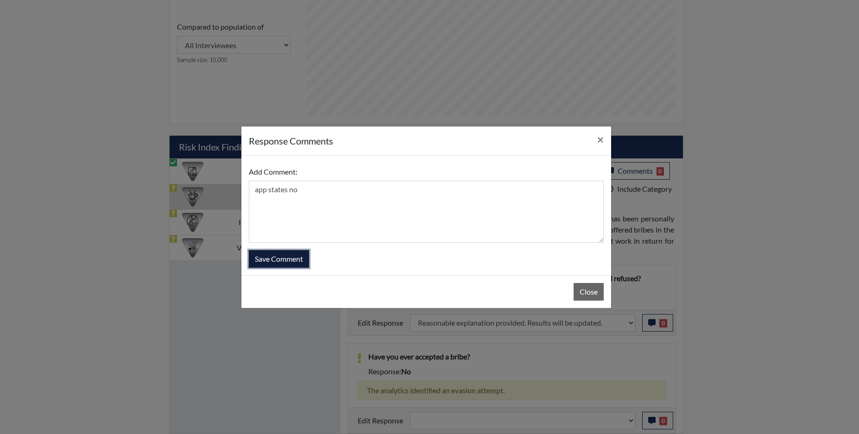
click at [274, 266] on button "Save Comment" at bounding box center [279, 259] width 60 height 18
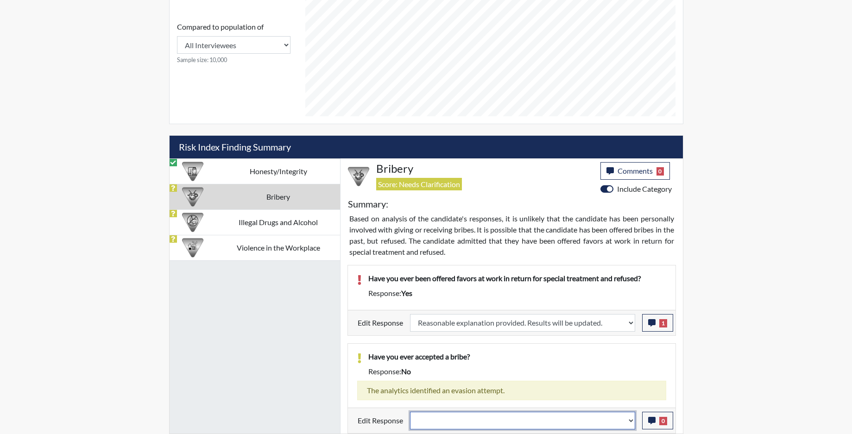
click at [630, 425] on select "Question is not relevant. Results will be updated. Reasonable explanation provi…" at bounding box center [522, 421] width 225 height 18
select select "reasonable-explanation-provided"
click at [410, 412] on select "Question is not relevant. Results will be updated. Reasonable explanation provi…" at bounding box center [522, 421] width 225 height 18
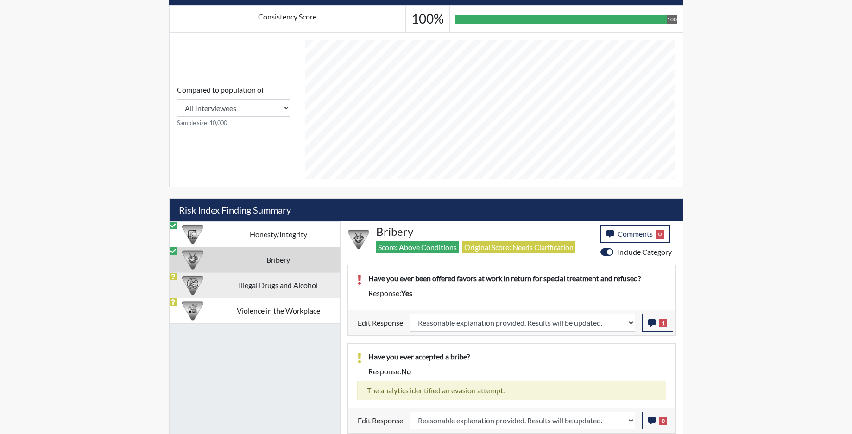
click at [285, 285] on td "Illegal Drugs and Alcohol" at bounding box center [277, 284] width 123 height 25
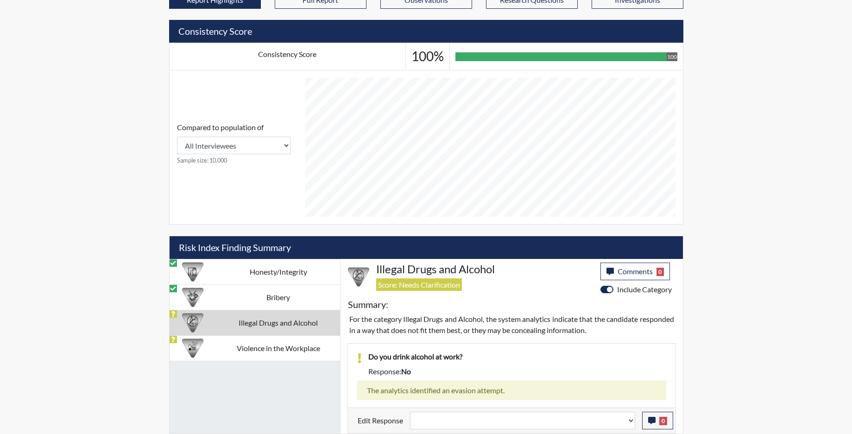
scroll to position [364, 0]
click at [631, 427] on select "Question is not relevant. Results will be updated. Reasonable explanation provi…" at bounding box center [522, 421] width 225 height 18
select select "reasonable-explanation-provided"
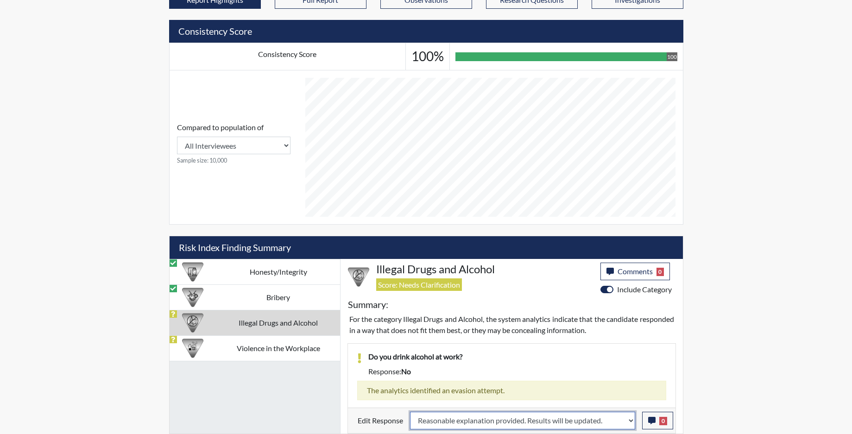
click at [410, 412] on select "Question is not relevant. Results will be updated. Reasonable explanation provi…" at bounding box center [522, 421] width 225 height 18
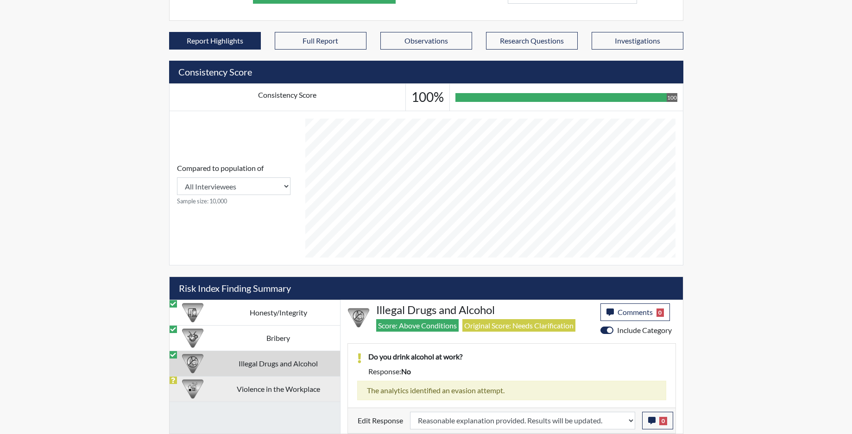
scroll to position [154, 385]
click at [292, 386] on td "Violence in the Workplace" at bounding box center [277, 388] width 123 height 25
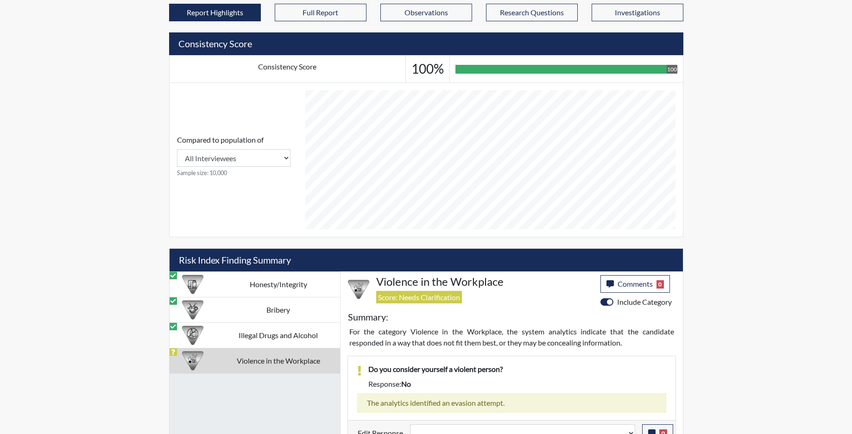
scroll to position [364, 0]
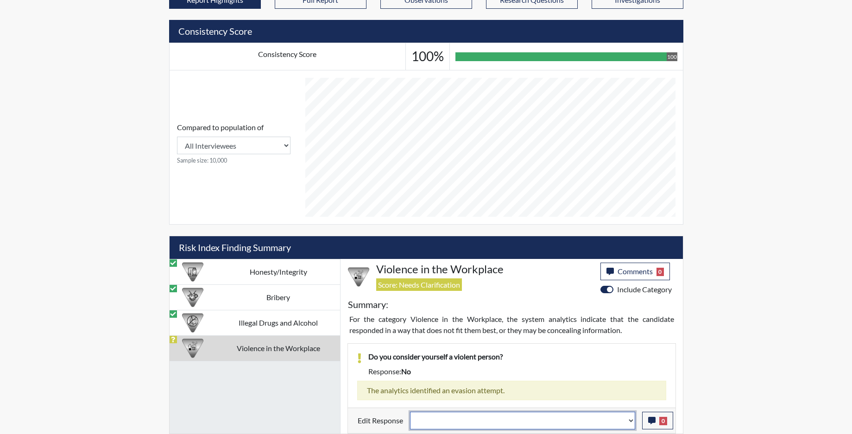
click at [632, 427] on select "Question is not relevant. Results will be updated. Reasonable explanation provi…" at bounding box center [522, 421] width 225 height 18
select select "reasonable-explanation-provided"
click at [410, 412] on select "Question is not relevant. Results will be updated. Reasonable explanation provi…" at bounding box center [522, 421] width 225 height 18
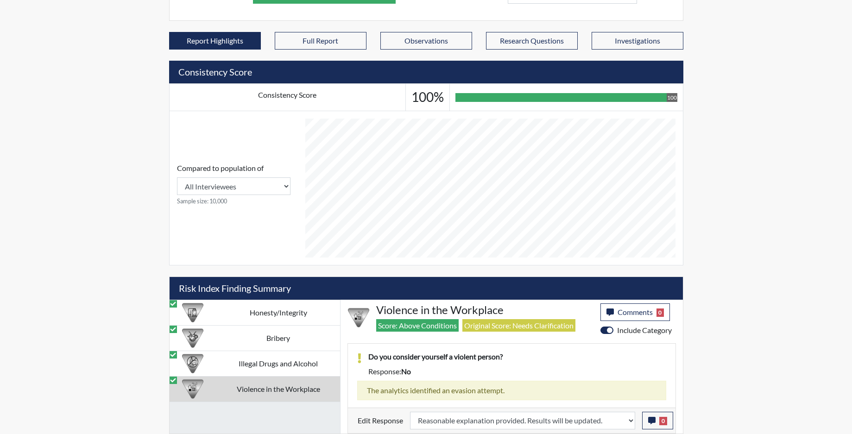
scroll to position [154, 385]
